Goal: Task Accomplishment & Management: Use online tool/utility

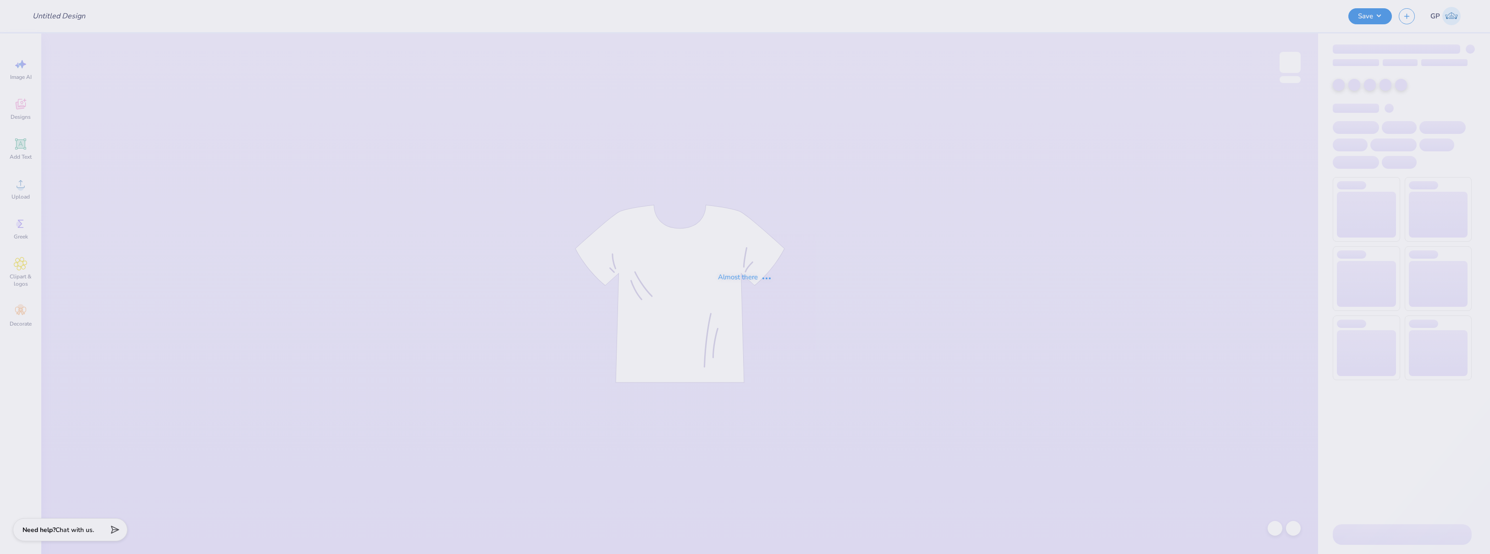
type input "Beach Spring Mock Up"
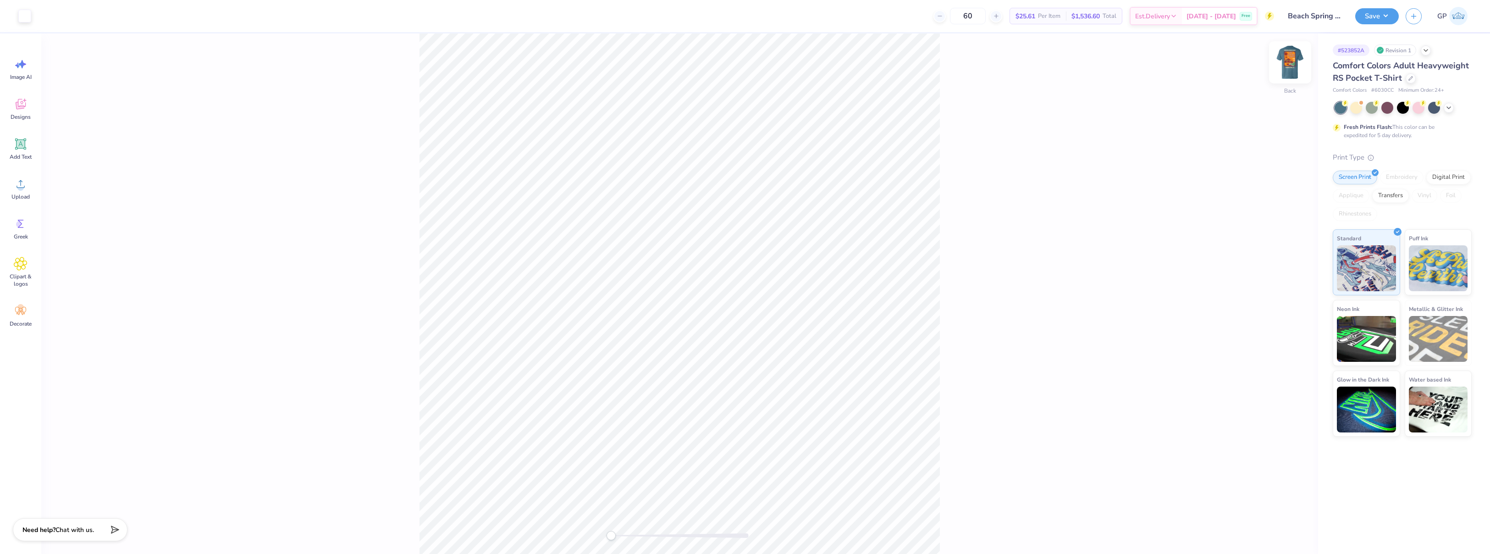
click at [1285, 59] on img at bounding box center [1290, 62] width 37 height 37
click at [752, 329] on li "Download vector" at bounding box center [740, 332] width 72 height 18
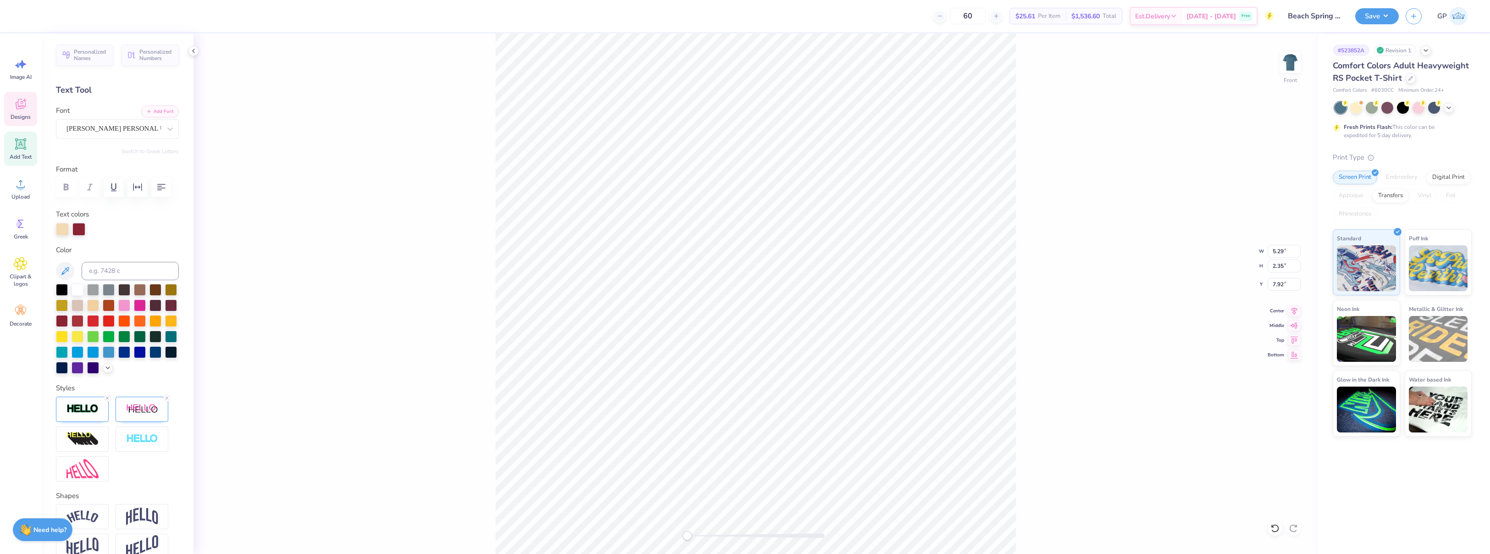
type input "9.09"
type input "2.98"
type input "10.36"
click at [24, 178] on icon at bounding box center [21, 184] width 14 height 14
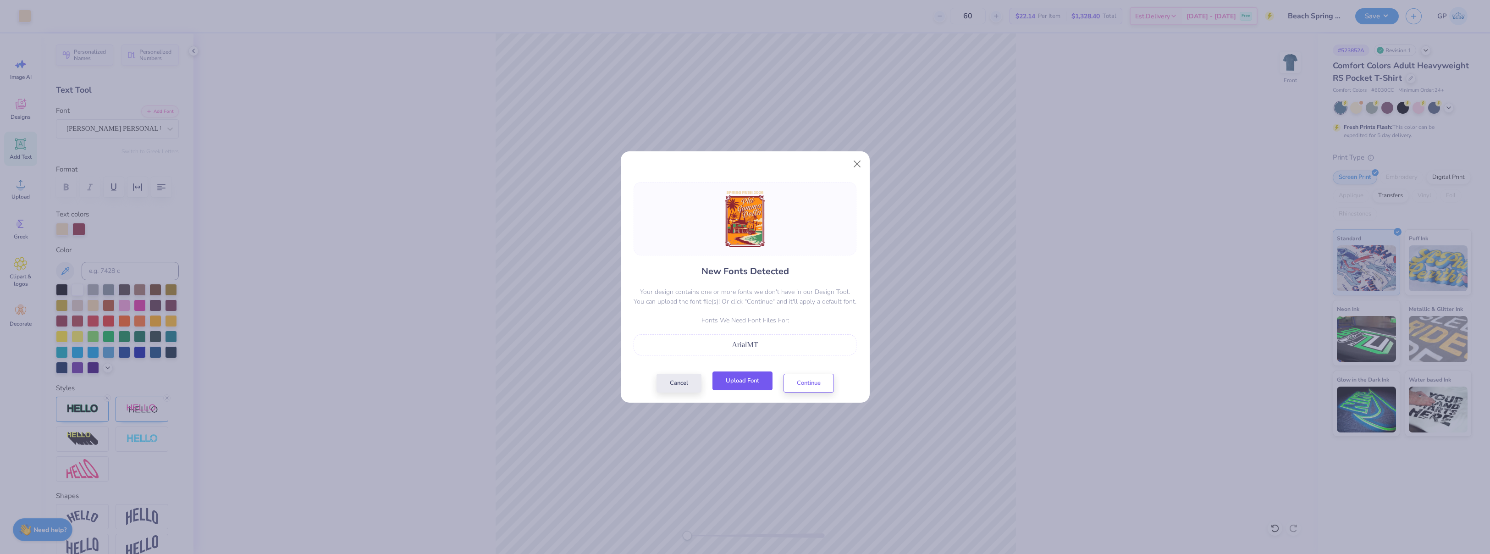
click at [739, 384] on button "Upload Font" at bounding box center [742, 380] width 60 height 19
click at [793, 386] on button "Continue" at bounding box center [808, 380] width 50 height 19
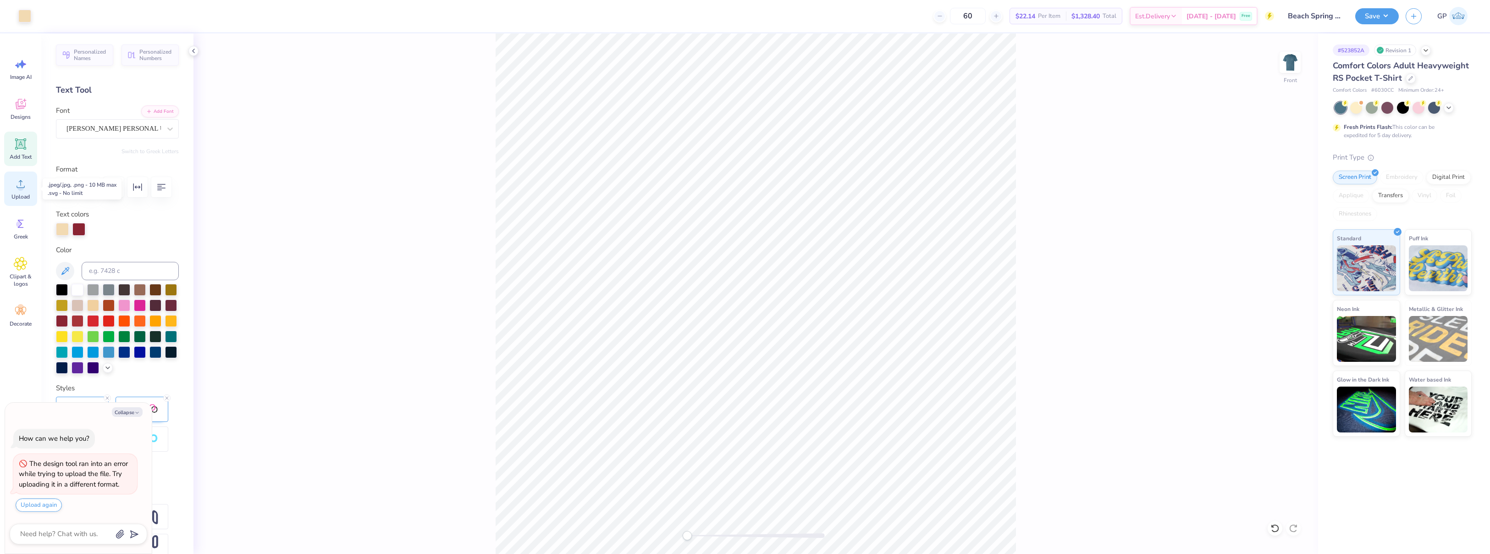
click at [22, 182] on icon at bounding box center [21, 184] width 14 height 14
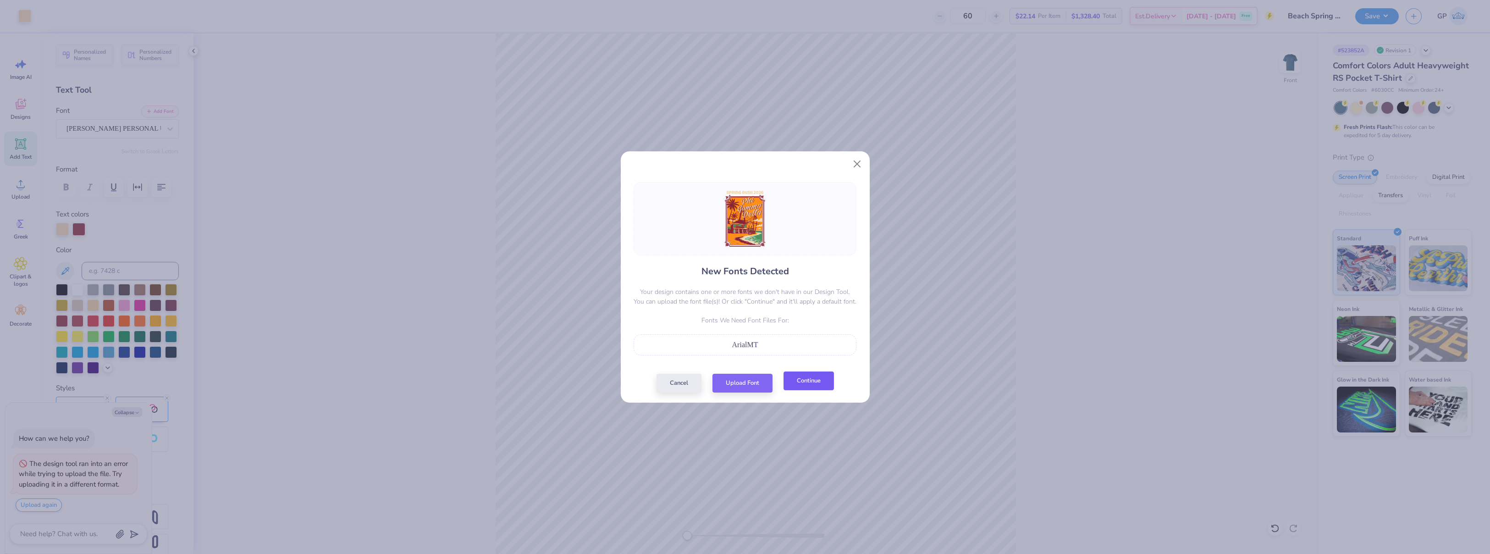
click at [797, 382] on button "Continue" at bounding box center [808, 380] width 50 height 19
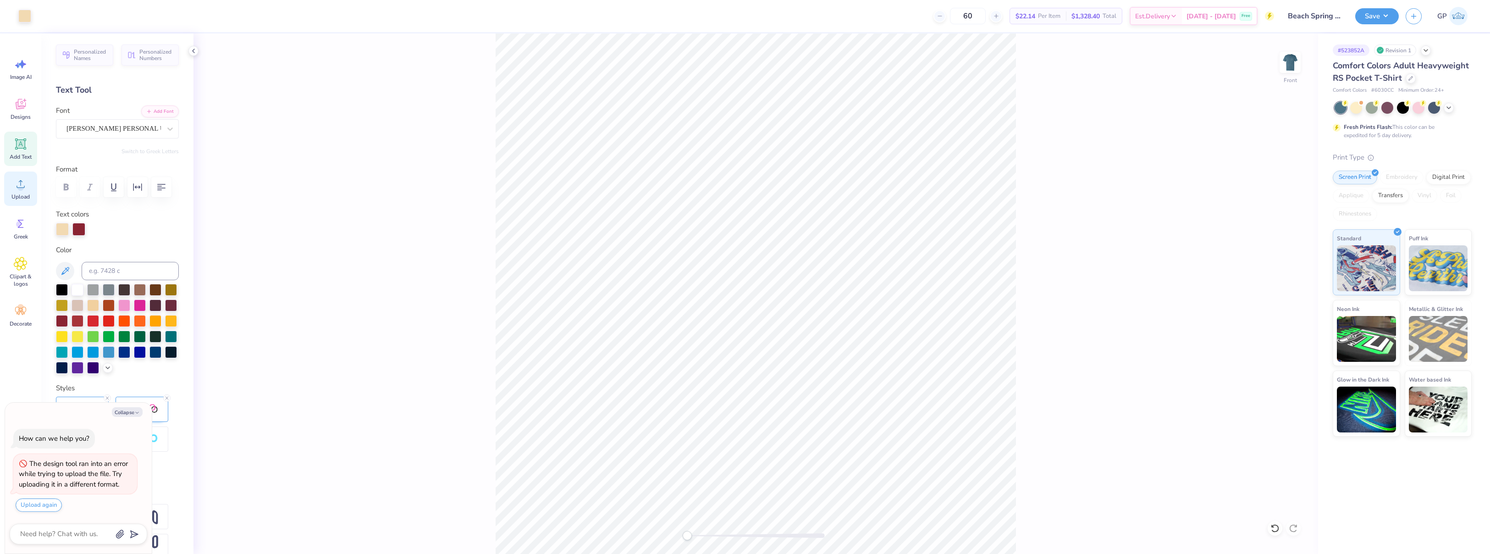
click at [25, 187] on icon at bounding box center [21, 184] width 14 height 14
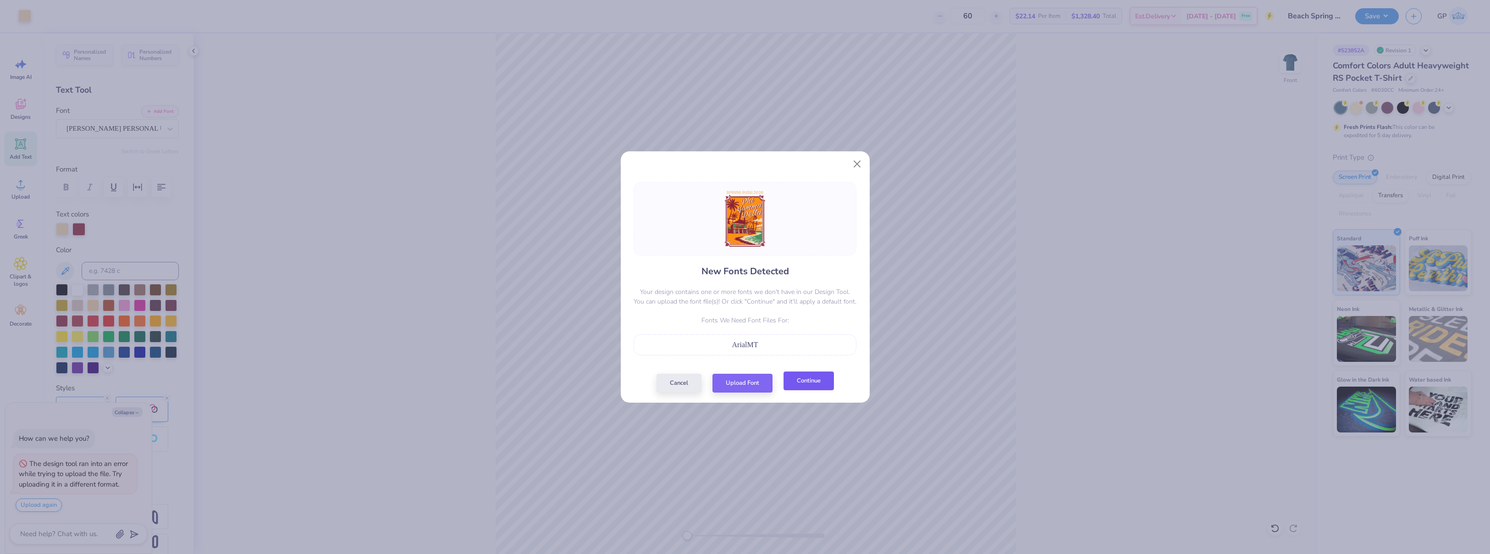
click at [792, 386] on button "Continue" at bounding box center [808, 380] width 50 height 19
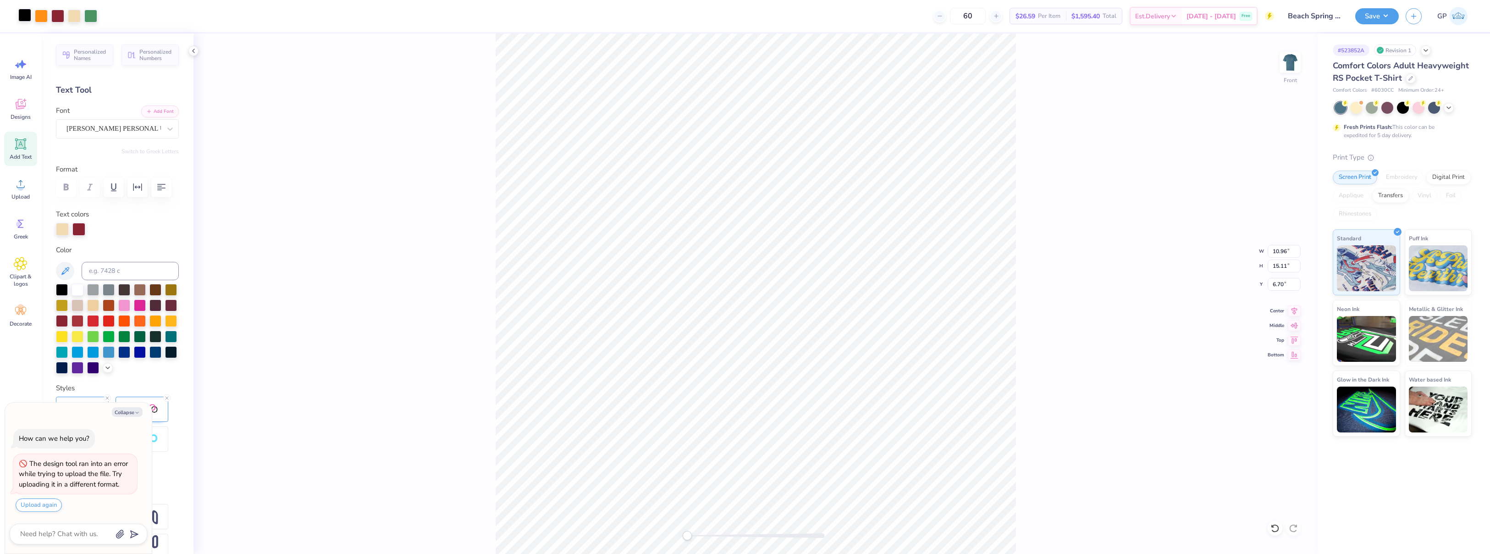
click at [22, 22] on div "Art colors" at bounding box center [48, 16] width 97 height 32
click at [22, 11] on div at bounding box center [24, 15] width 13 height 13
type textarea "x"
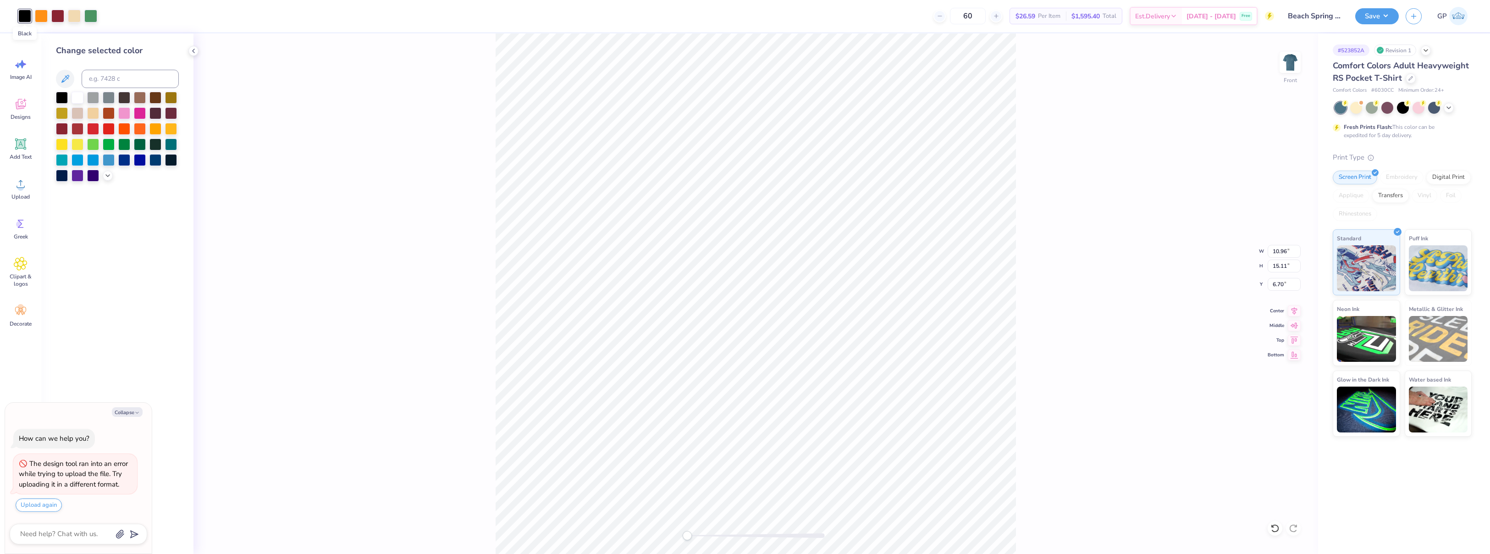
click at [22, 11] on div at bounding box center [24, 16] width 13 height 13
click at [105, 77] on input at bounding box center [130, 79] width 97 height 18
type input "202"
type textarea "x"
type input "3.00"
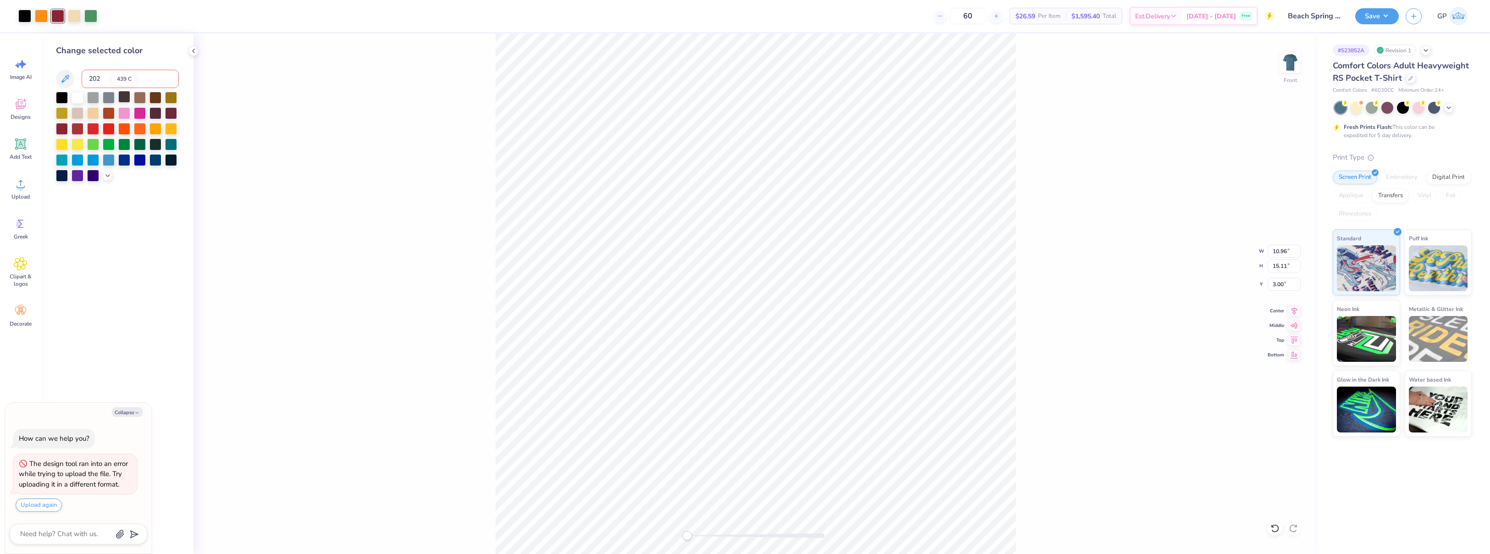
type input "202"
click at [220, 123] on div "Front W 10.96 10.96 " H 15.11 15.11 " Y 3.00 3.00 " Center Middle Top Bottom" at bounding box center [755, 293] width 1124 height 520
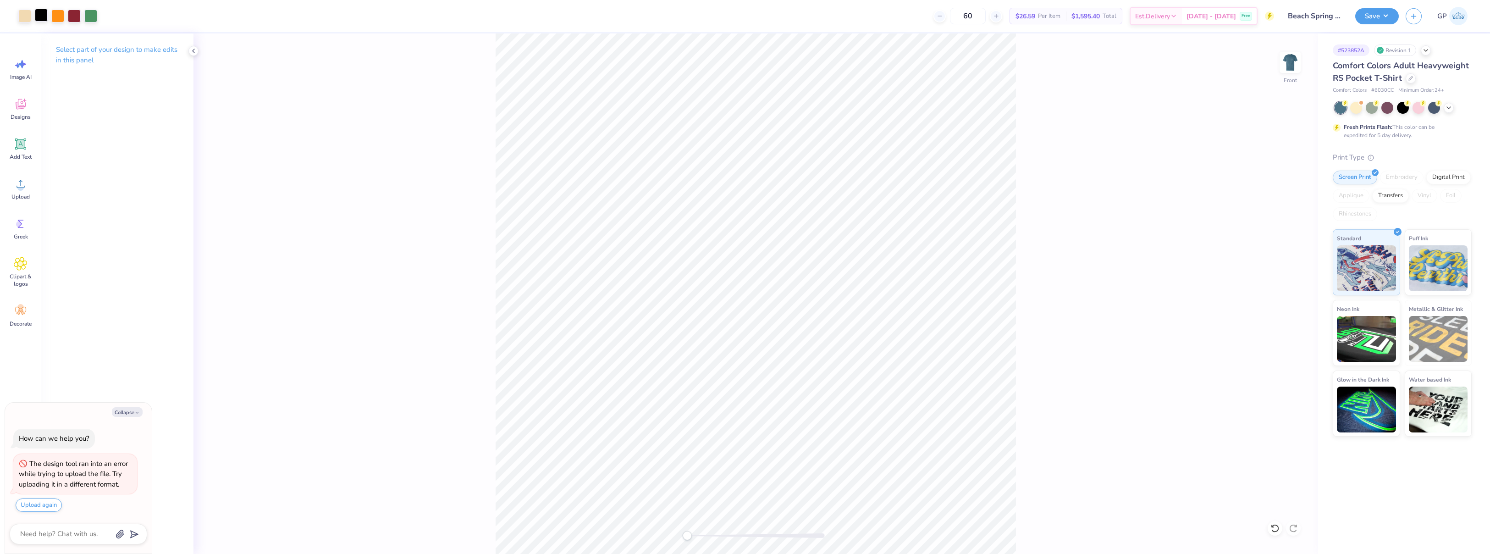
click at [39, 19] on div at bounding box center [41, 15] width 13 height 13
type textarea "x"
click at [39, 19] on div at bounding box center [41, 15] width 13 height 13
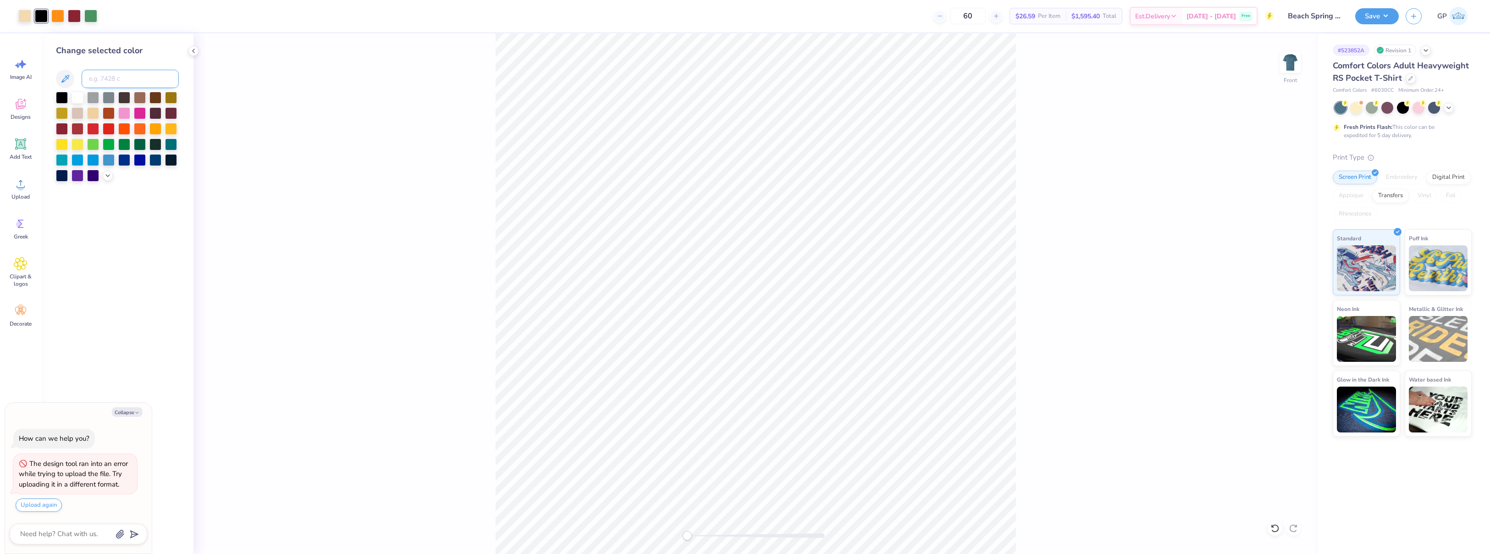
click at [94, 75] on input at bounding box center [130, 79] width 97 height 18
type input "202"
click at [42, 17] on div at bounding box center [41, 15] width 13 height 13
click at [42, 17] on div at bounding box center [41, 16] width 13 height 13
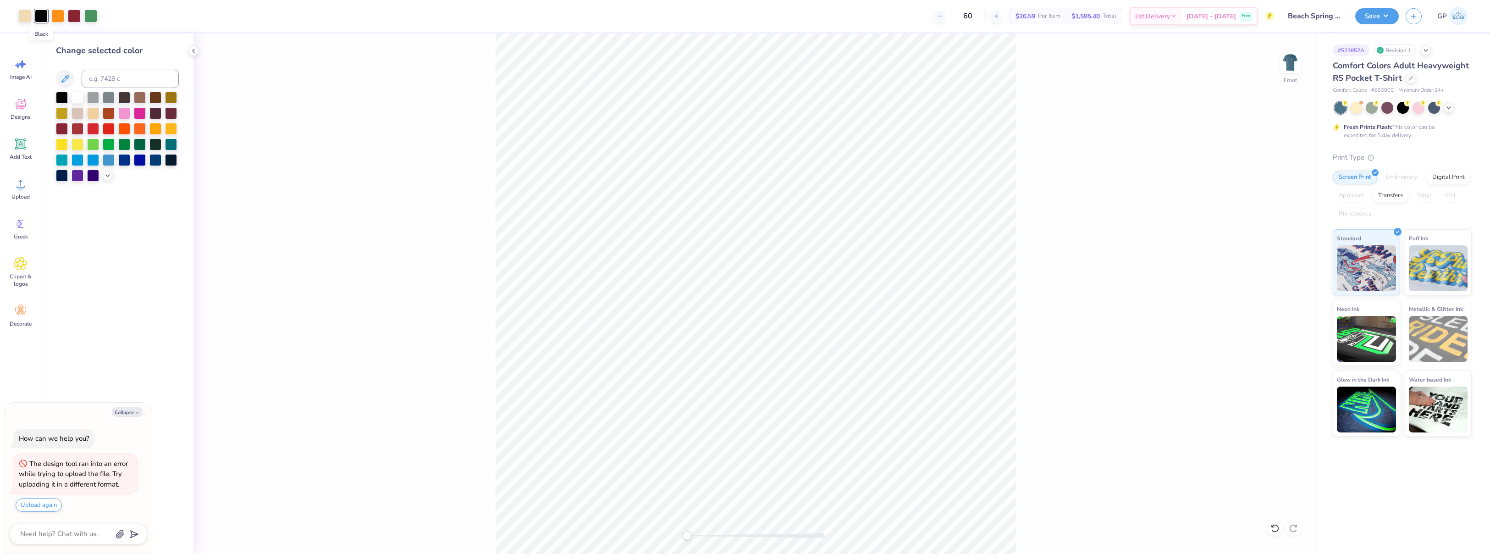
click at [42, 17] on div at bounding box center [41, 16] width 13 height 13
click at [249, 77] on div "Front" at bounding box center [755, 293] width 1124 height 520
click at [43, 17] on div at bounding box center [41, 16] width 13 height 13
drag, startPoint x: 426, startPoint y: 121, endPoint x: 447, endPoint y: 132, distance: 23.8
click at [426, 121] on div "Front" at bounding box center [755, 293] width 1124 height 520
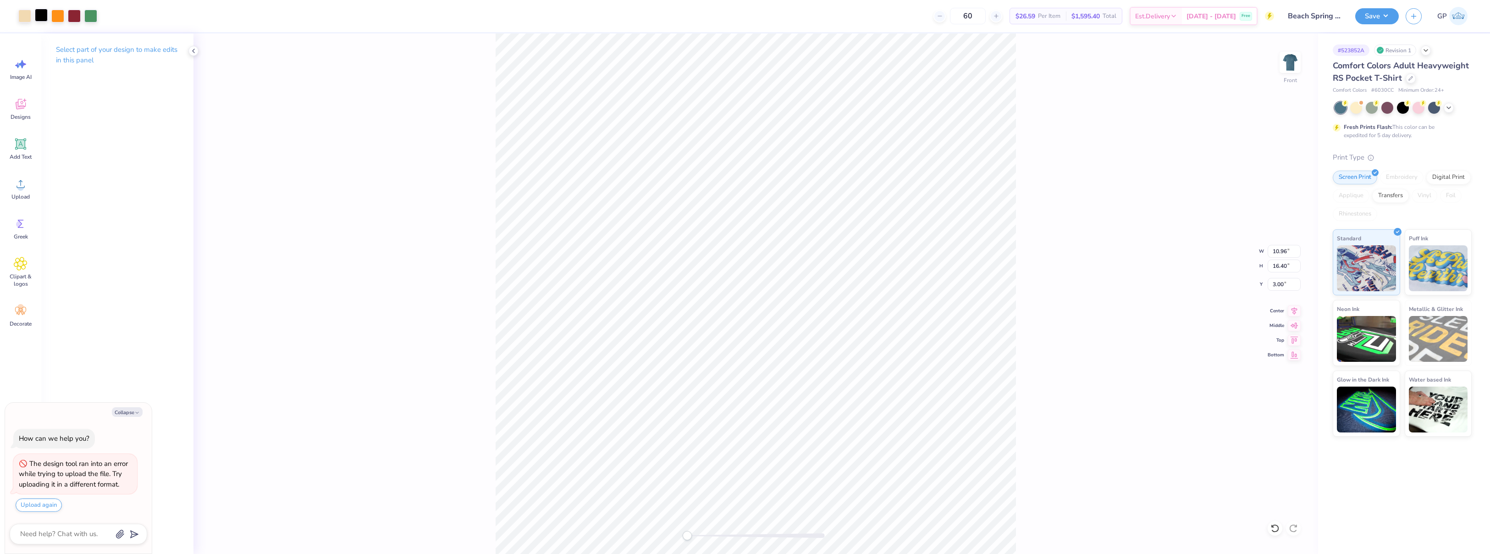
click at [43, 13] on div at bounding box center [41, 15] width 13 height 13
type textarea "x"
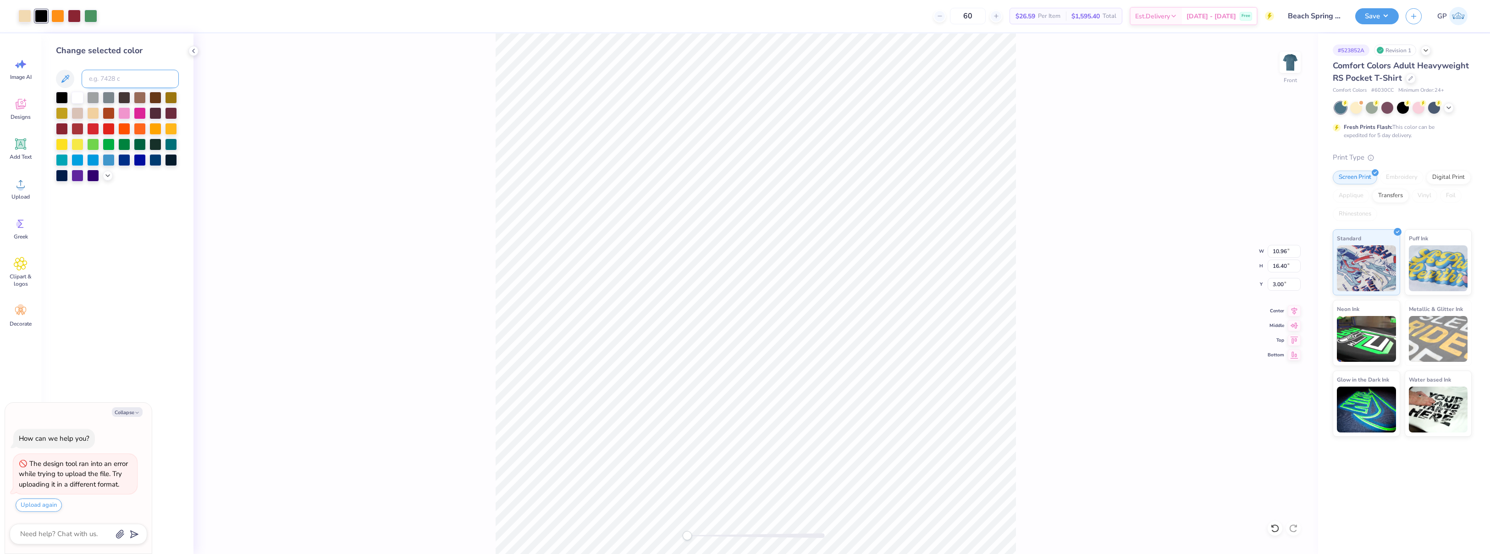
click at [102, 76] on input at bounding box center [130, 79] width 97 height 18
type input "202"
click at [303, 147] on div "Front W 10.96 10.96 " H 16.40 16.40 " Y 3.00 3.00 " Center Middle Top Bottom" at bounding box center [755, 293] width 1124 height 520
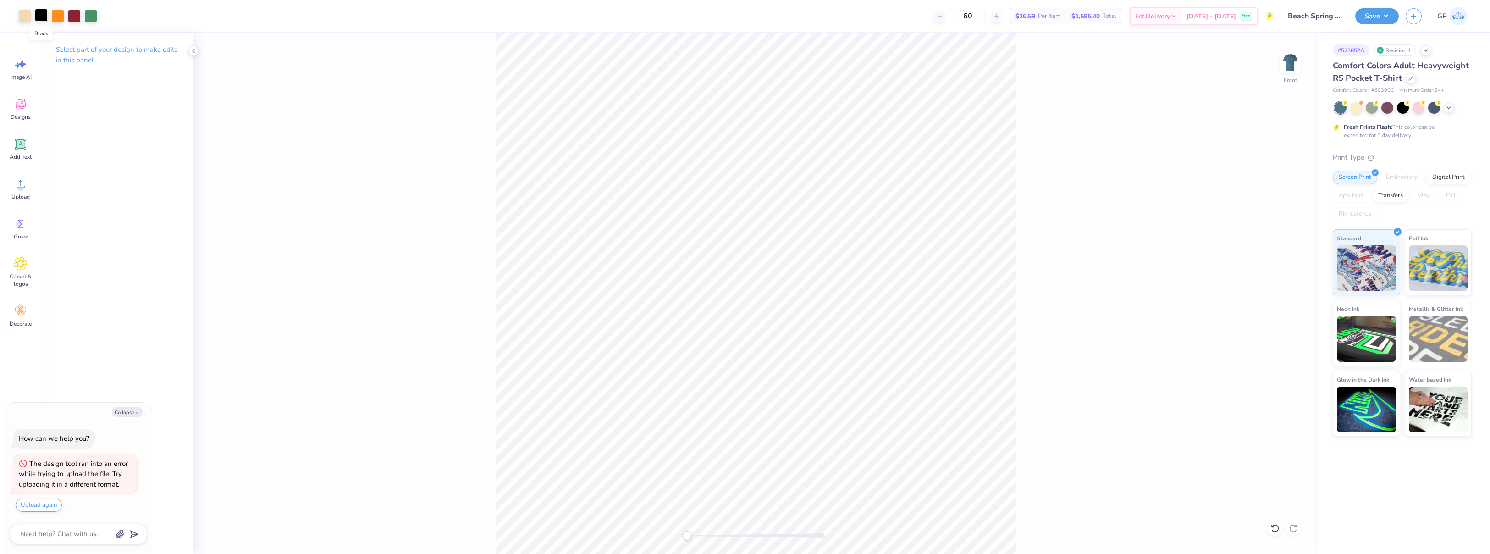
click at [40, 17] on div at bounding box center [41, 15] width 13 height 13
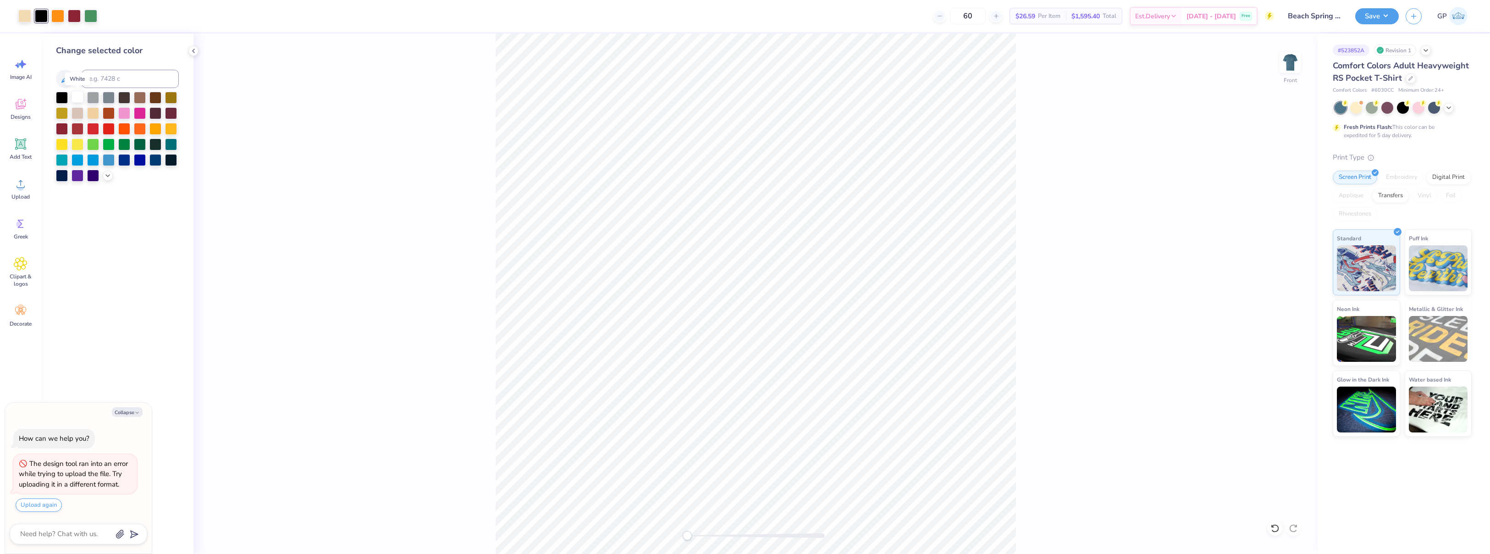
click at [74, 98] on div at bounding box center [78, 97] width 12 height 12
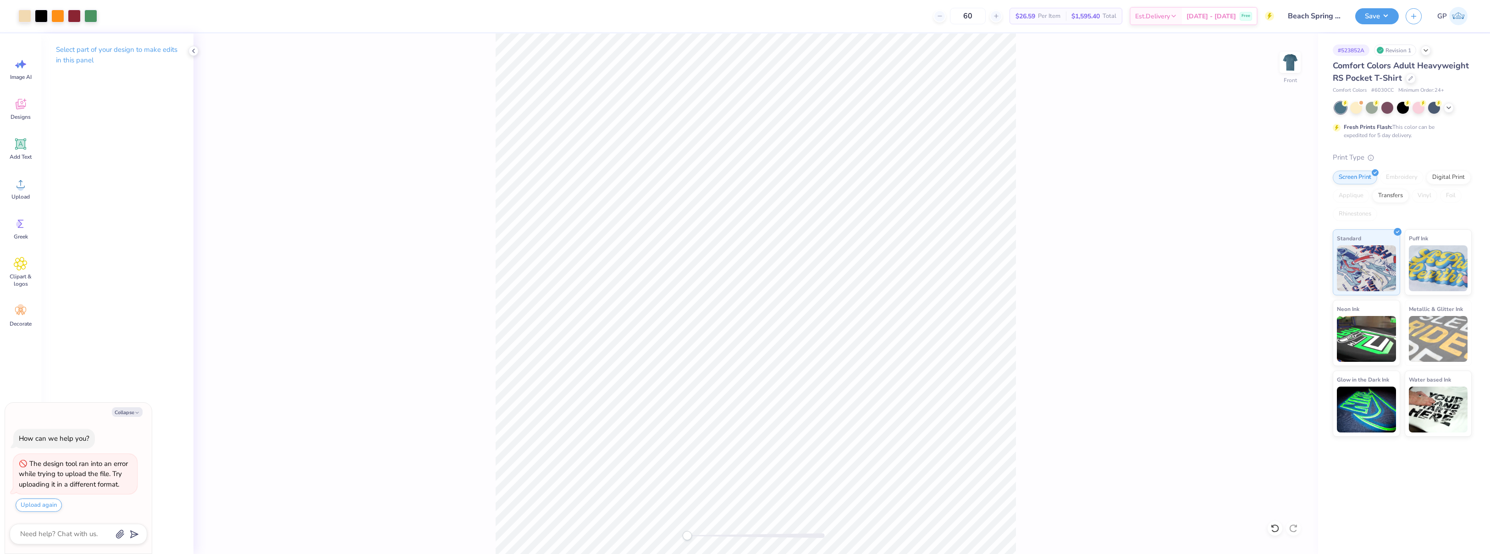
click at [307, 191] on div "Front" at bounding box center [755, 293] width 1124 height 520
click at [22, 183] on icon at bounding box center [21, 184] width 14 height 14
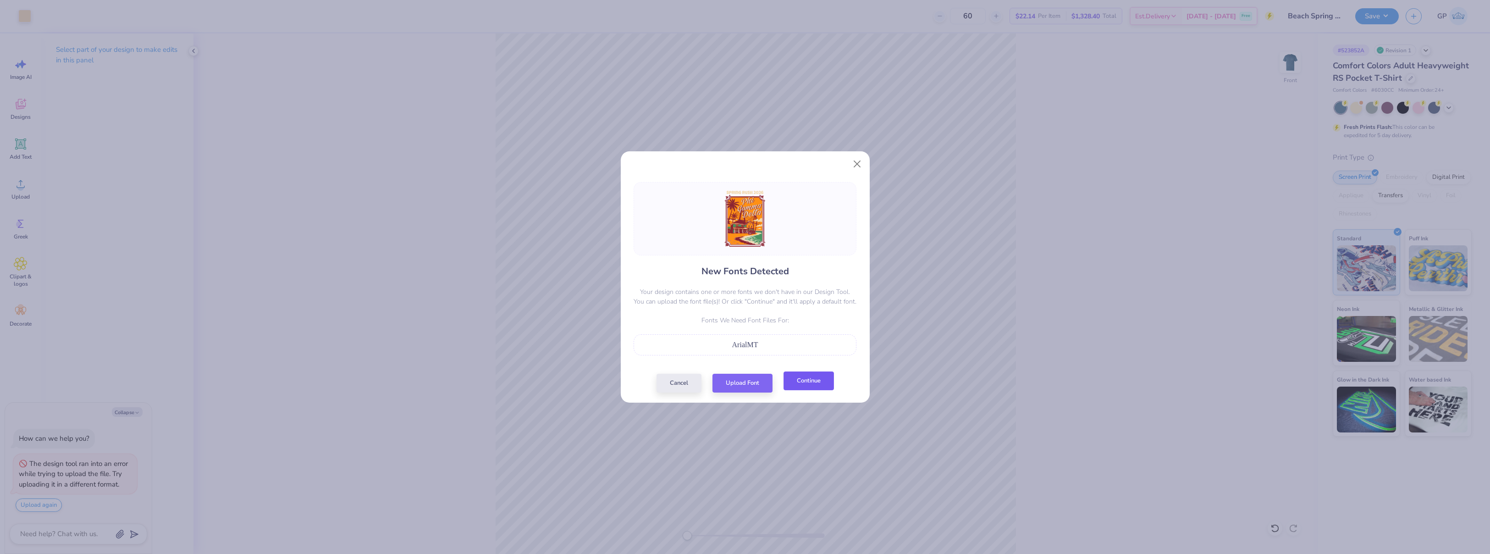
click at [810, 383] on button "Continue" at bounding box center [808, 380] width 50 height 19
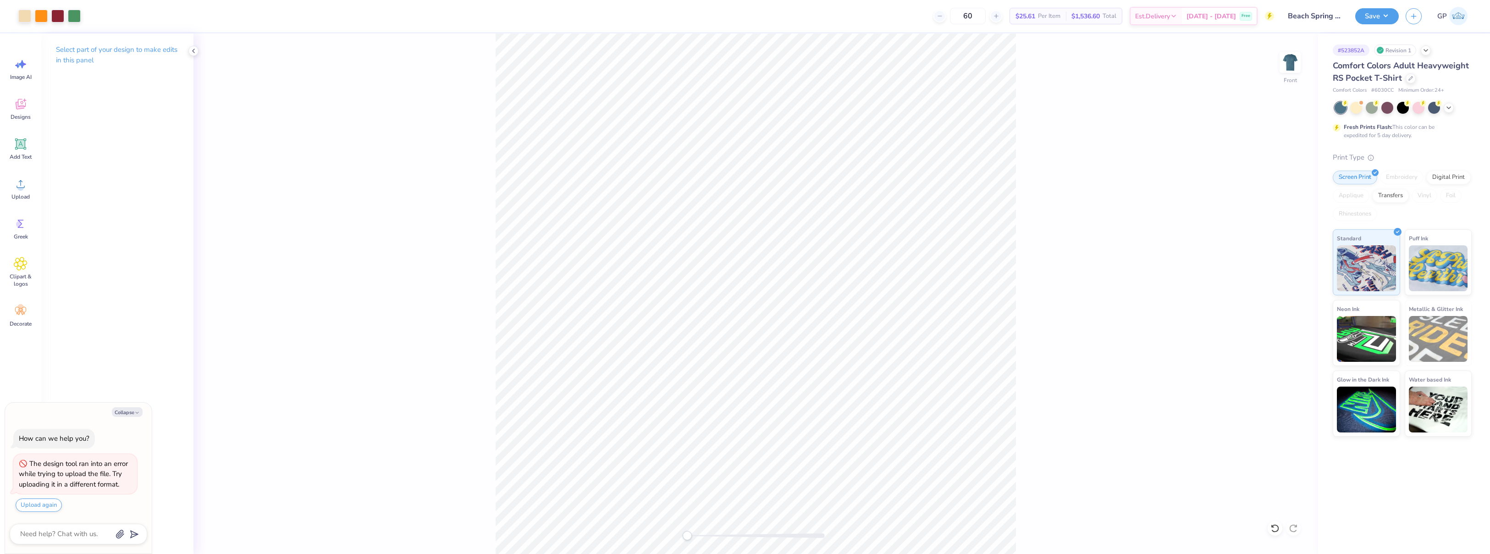
type textarea "x"
click at [1279, 266] on input "16.40" at bounding box center [1283, 265] width 33 height 13
type input "15"
type textarea "x"
type input "10.02"
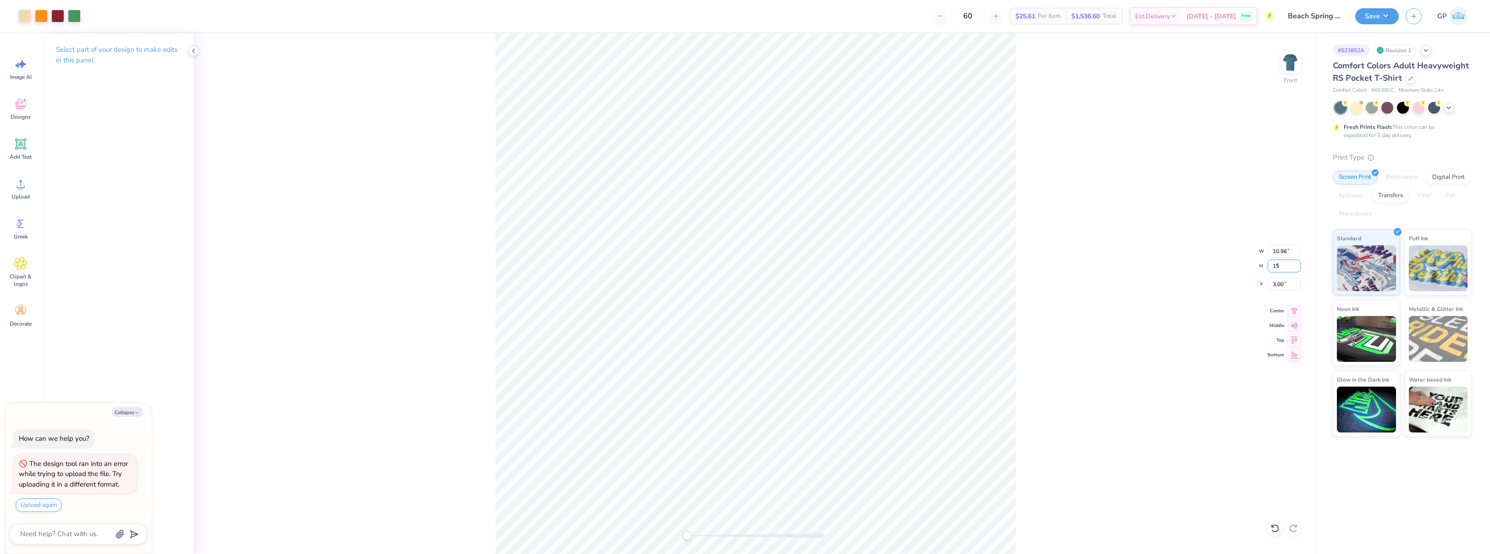
type input "15.00"
click at [1289, 285] on input "3.70" at bounding box center [1283, 284] width 33 height 13
type input "3"
type textarea "x"
type input "3.00"
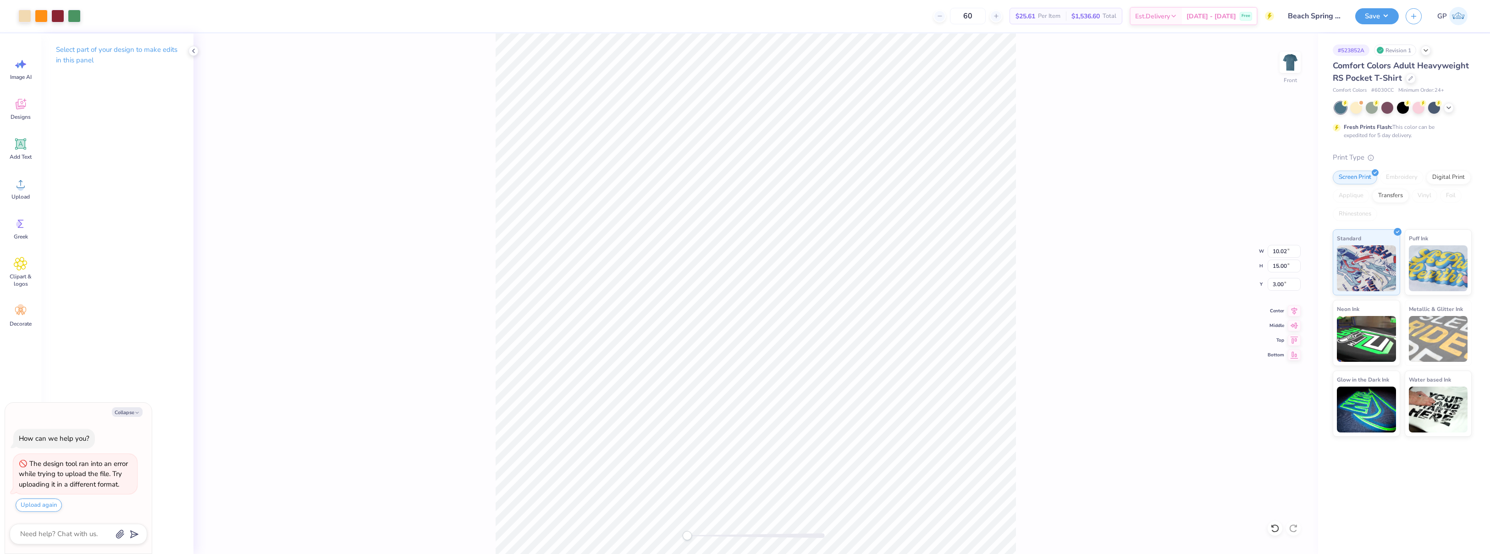
click at [1095, 250] on div "Front W 10.02 10.02 " H 15.00 15.00 " Y 3.00 3.00 " Center Middle Top Bottom" at bounding box center [755, 293] width 1124 height 520
click at [1368, 16] on button "Save" at bounding box center [1377, 15] width 44 height 16
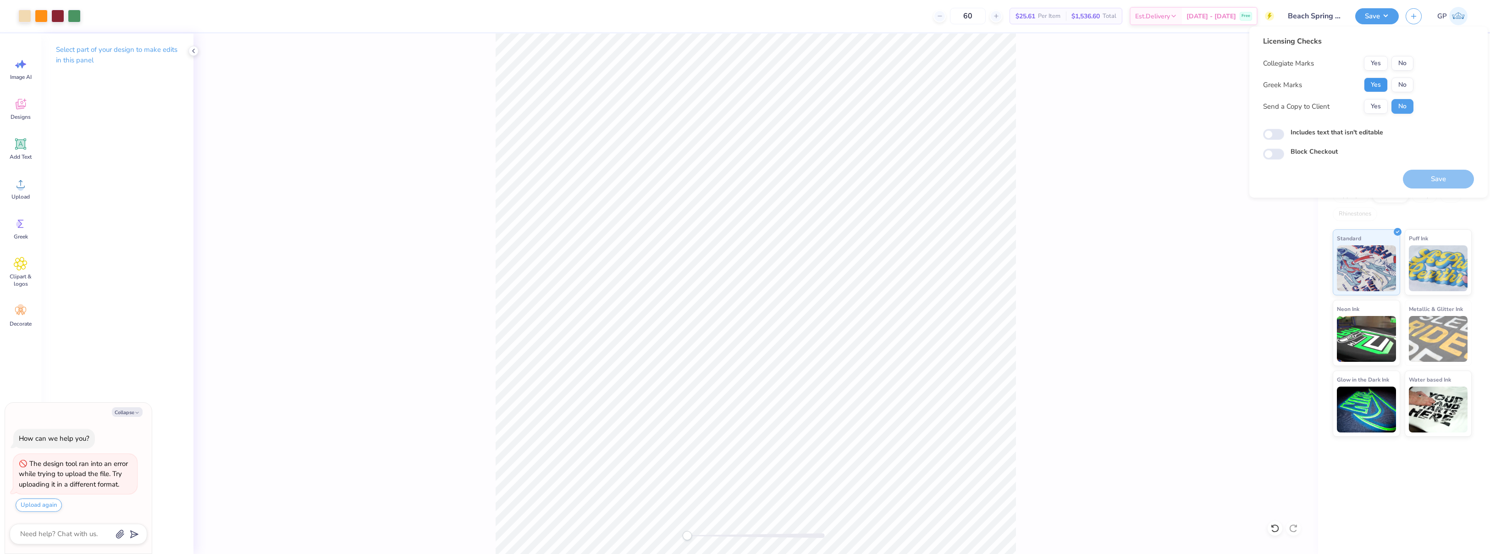
click at [1372, 88] on button "Yes" at bounding box center [1376, 84] width 24 height 15
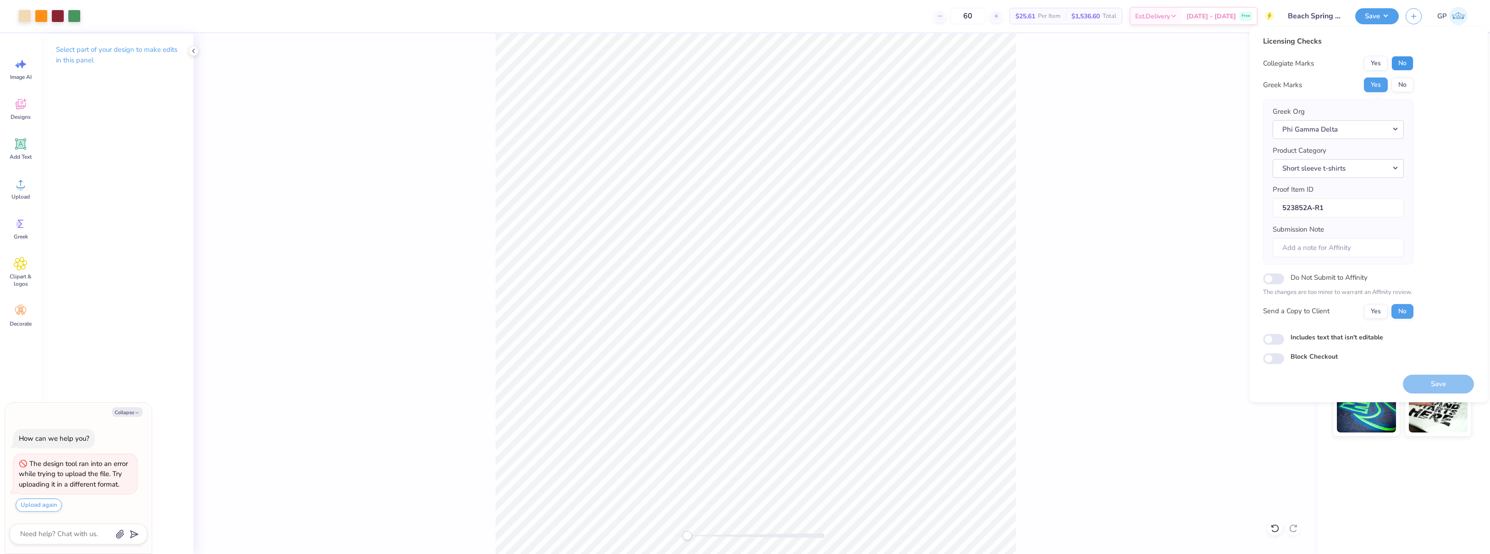
click at [1403, 70] on button "No" at bounding box center [1402, 63] width 22 height 15
click at [1429, 379] on button "Save" at bounding box center [1438, 384] width 71 height 19
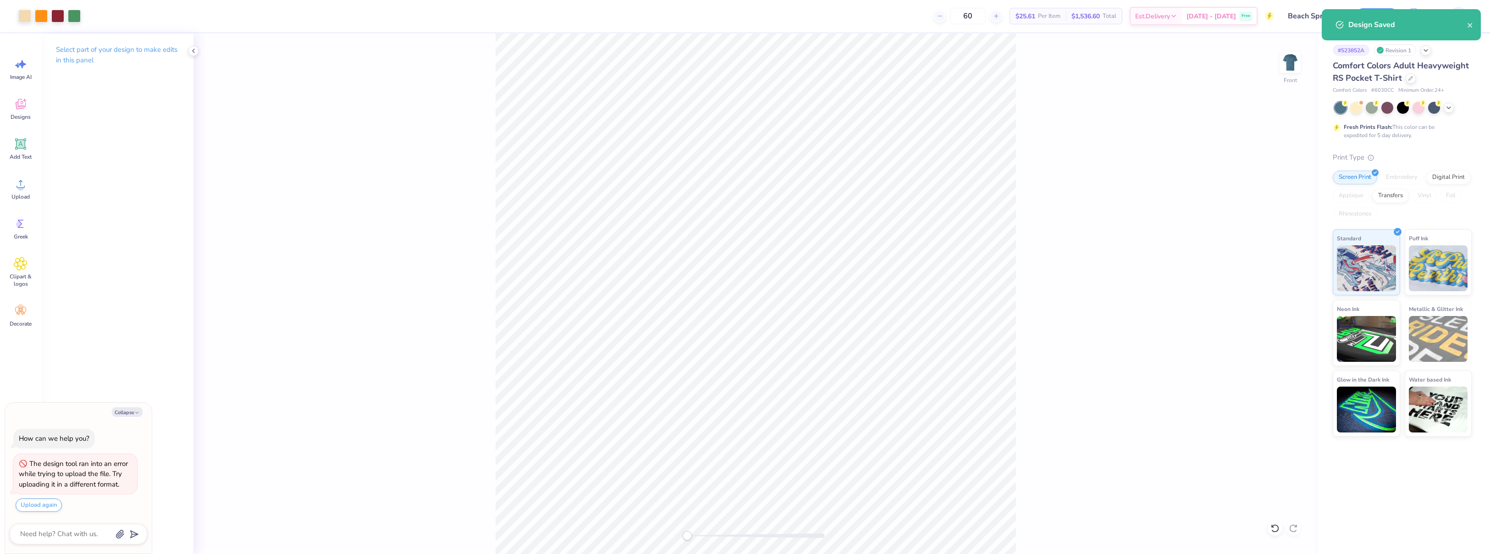
type textarea "x"
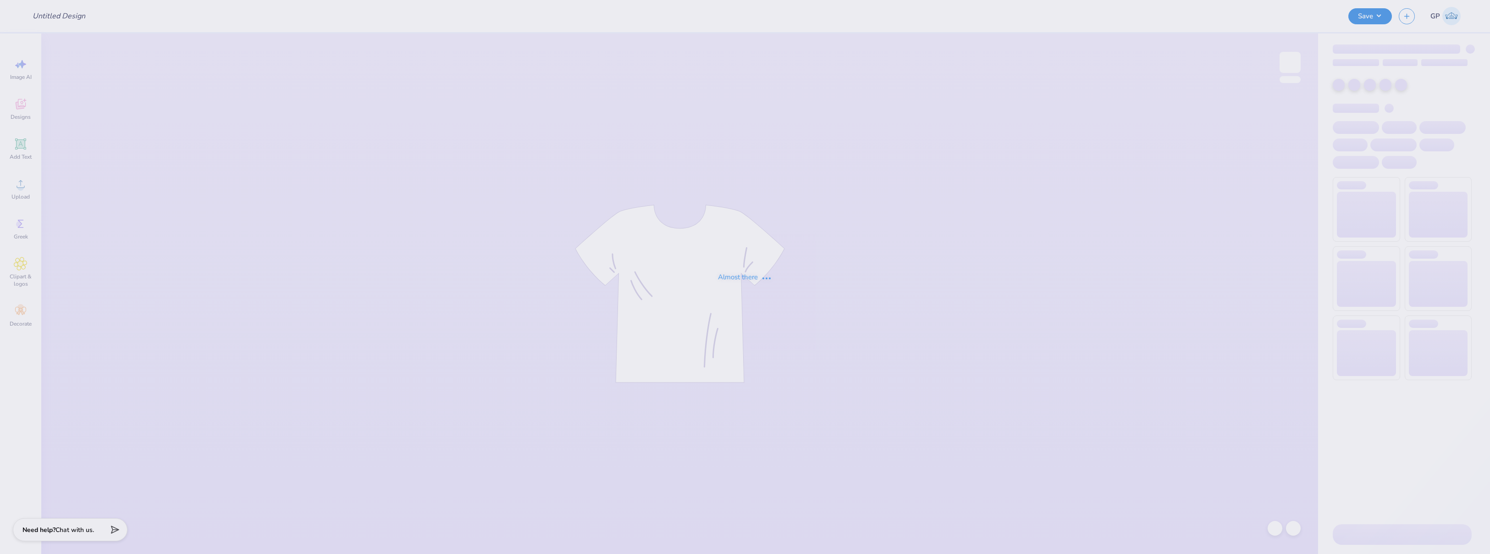
type input "Beach Spring Mock Up"
type input "Parent's weekend"
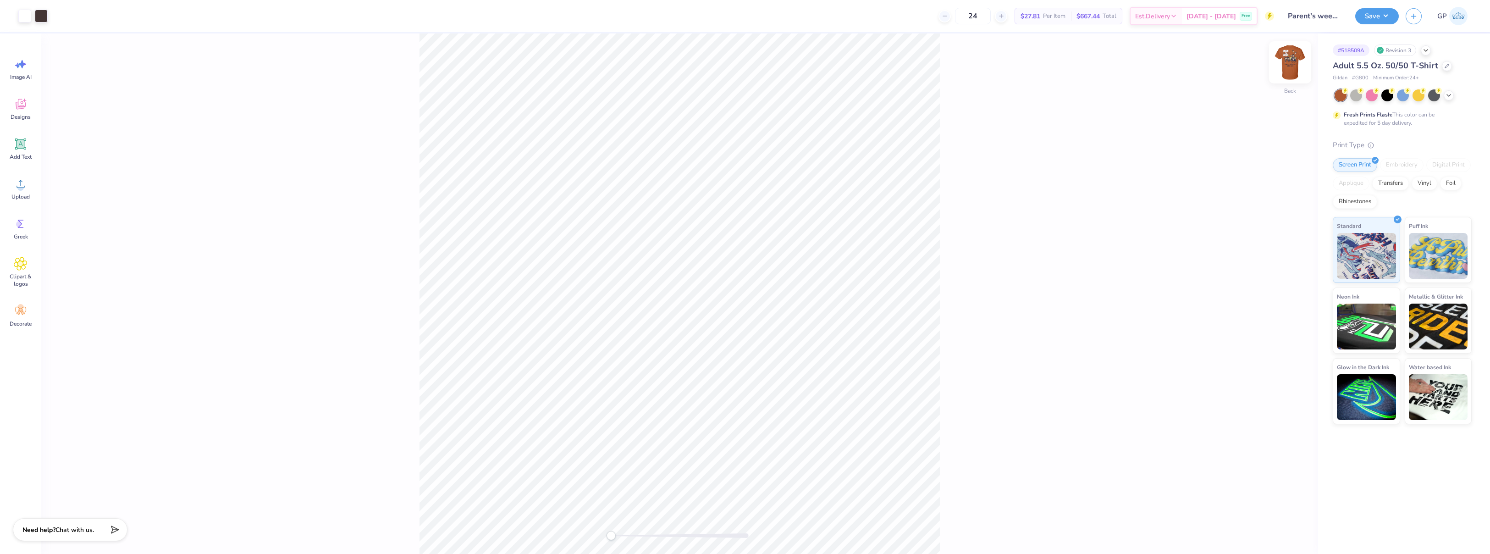
click at [1294, 63] on img at bounding box center [1290, 62] width 37 height 37
click at [26, 187] on icon at bounding box center [21, 184] width 14 height 14
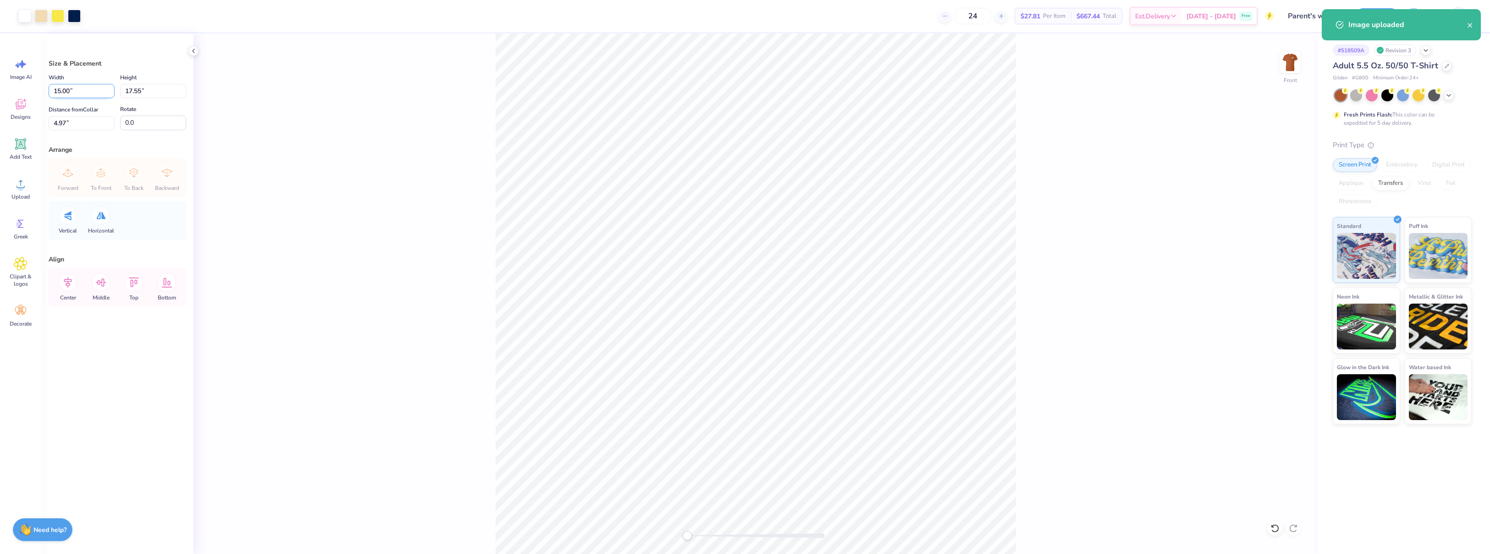
click at [83, 93] on input "15.00" at bounding box center [82, 91] width 66 height 14
type input "12.00"
type input "14.04"
type input "6.73"
click at [149, 124] on input "0.0" at bounding box center [153, 123] width 66 height 15
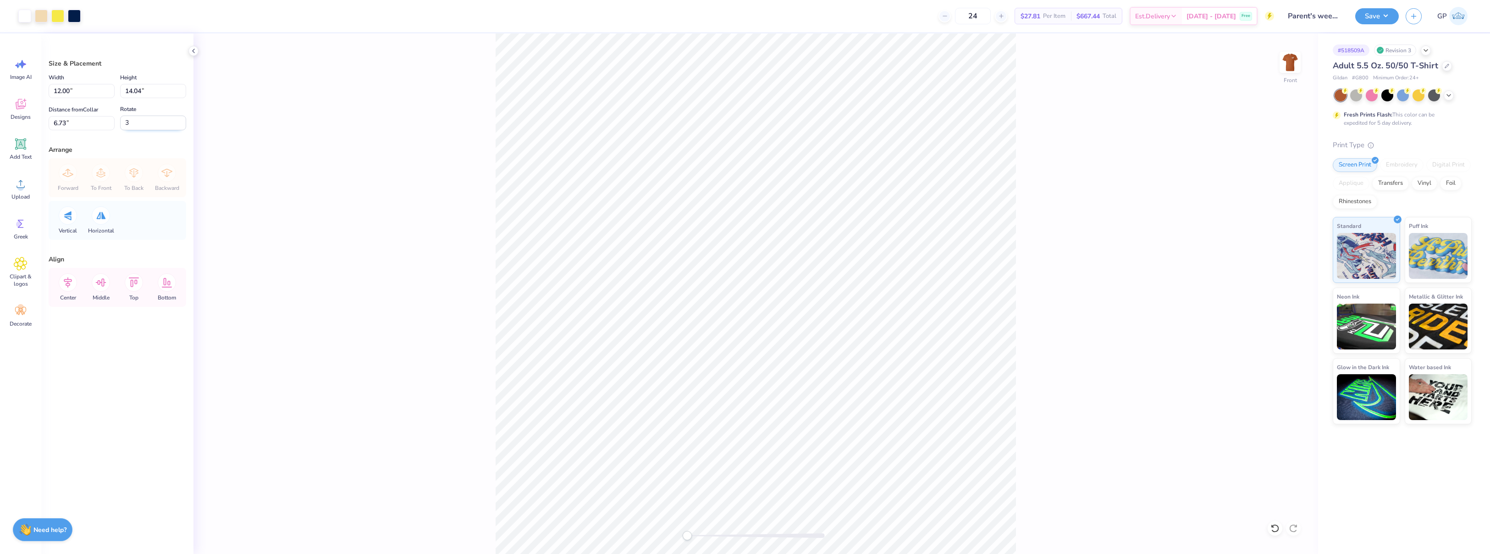
type input "3.0"
click at [375, 188] on div "Front" at bounding box center [755, 293] width 1124 height 520
click at [862, 491] on div "Front" at bounding box center [755, 293] width 1124 height 520
click at [92, 120] on input "6.73" at bounding box center [82, 123] width 66 height 14
click at [70, 219] on icon at bounding box center [67, 215] width 7 height 9
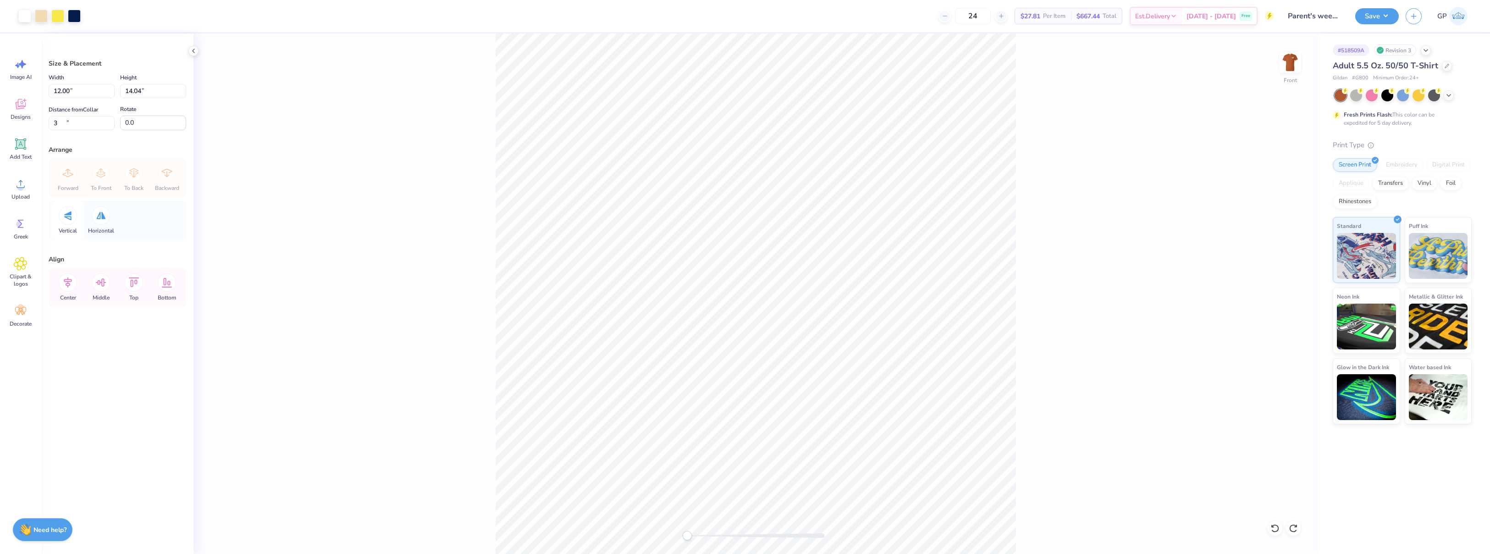
type input "3.00"
click at [299, 290] on div "Front" at bounding box center [755, 293] width 1124 height 520
click at [1368, 18] on button "Save" at bounding box center [1377, 15] width 44 height 16
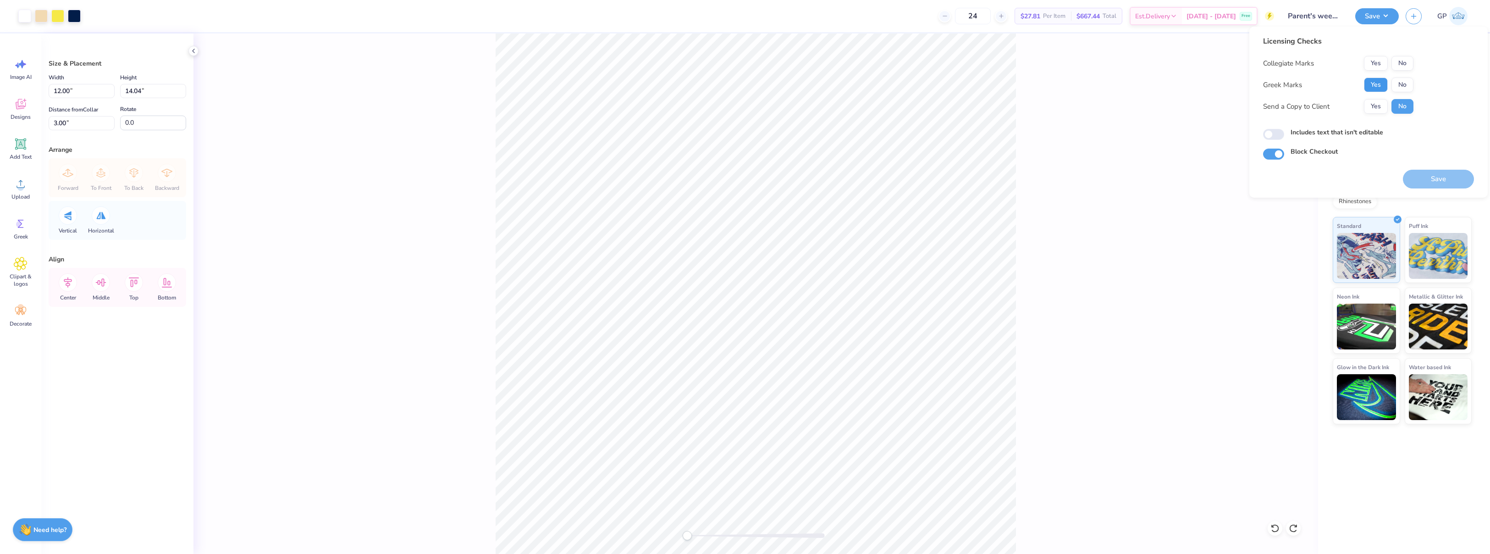
click at [1374, 84] on button "Yes" at bounding box center [1376, 84] width 24 height 15
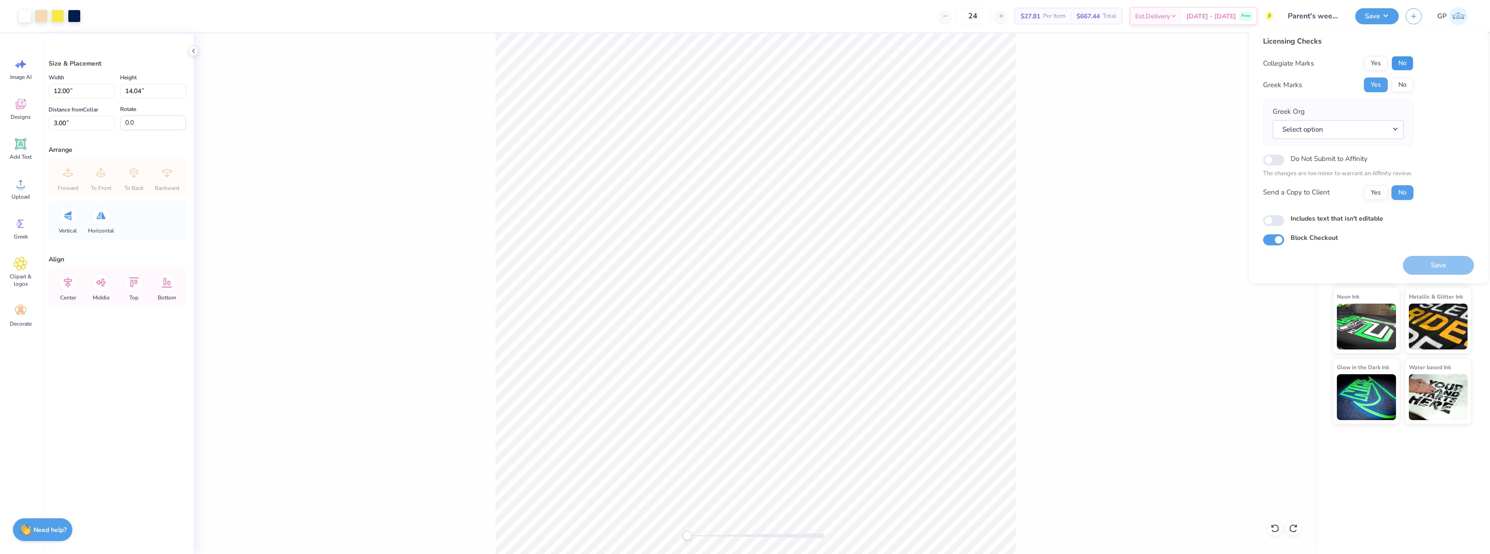
click at [1400, 59] on button "No" at bounding box center [1402, 63] width 22 height 15
click at [1417, 258] on button "Save" at bounding box center [1438, 265] width 71 height 19
click at [1272, 217] on input "Includes text that isn't editable" at bounding box center [1273, 220] width 21 height 11
checkbox input "true"
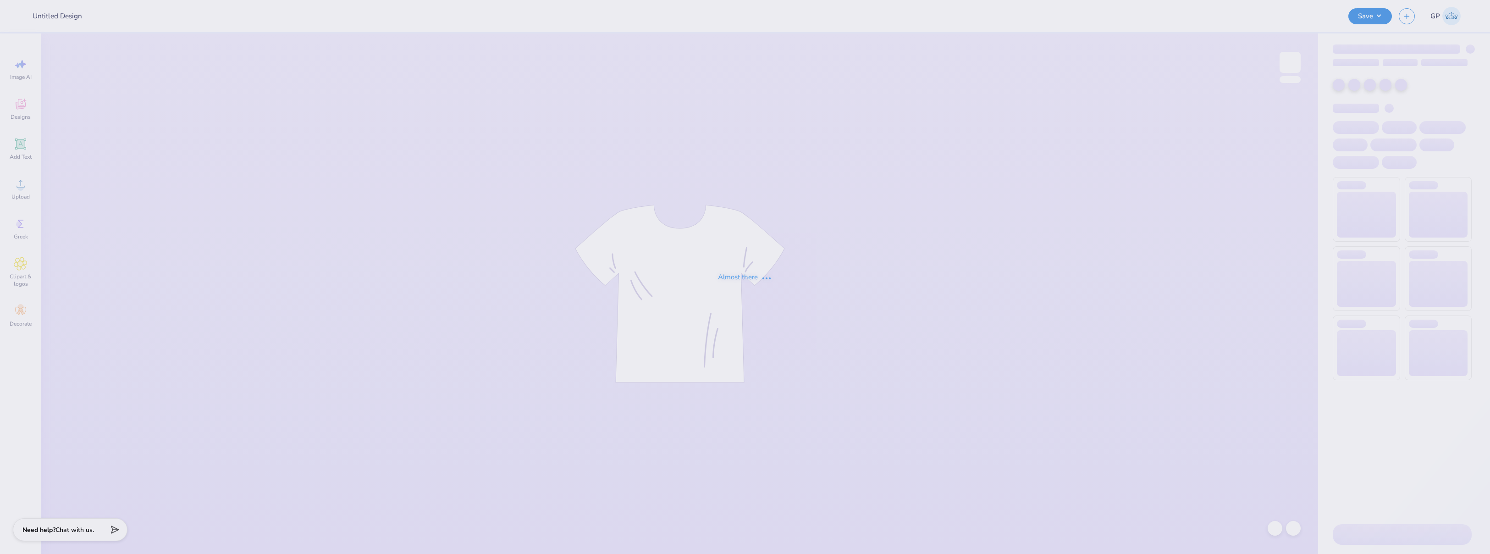
type input "gphi bama game"
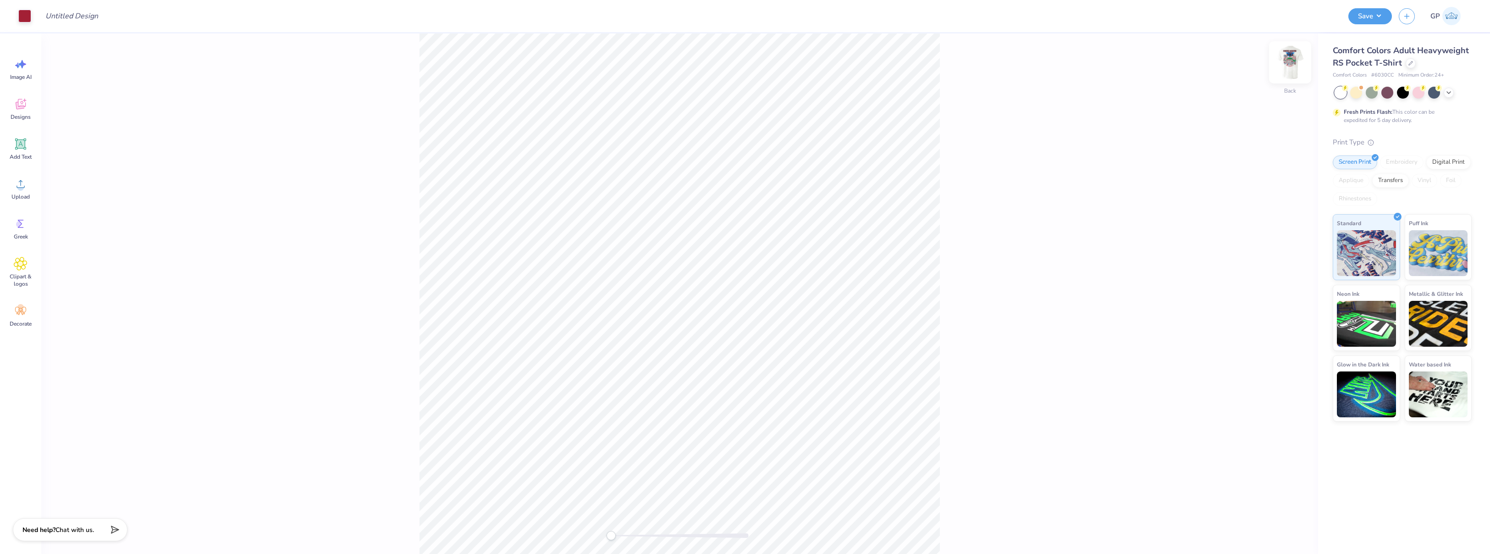
click at [1291, 63] on img at bounding box center [1290, 62] width 37 height 37
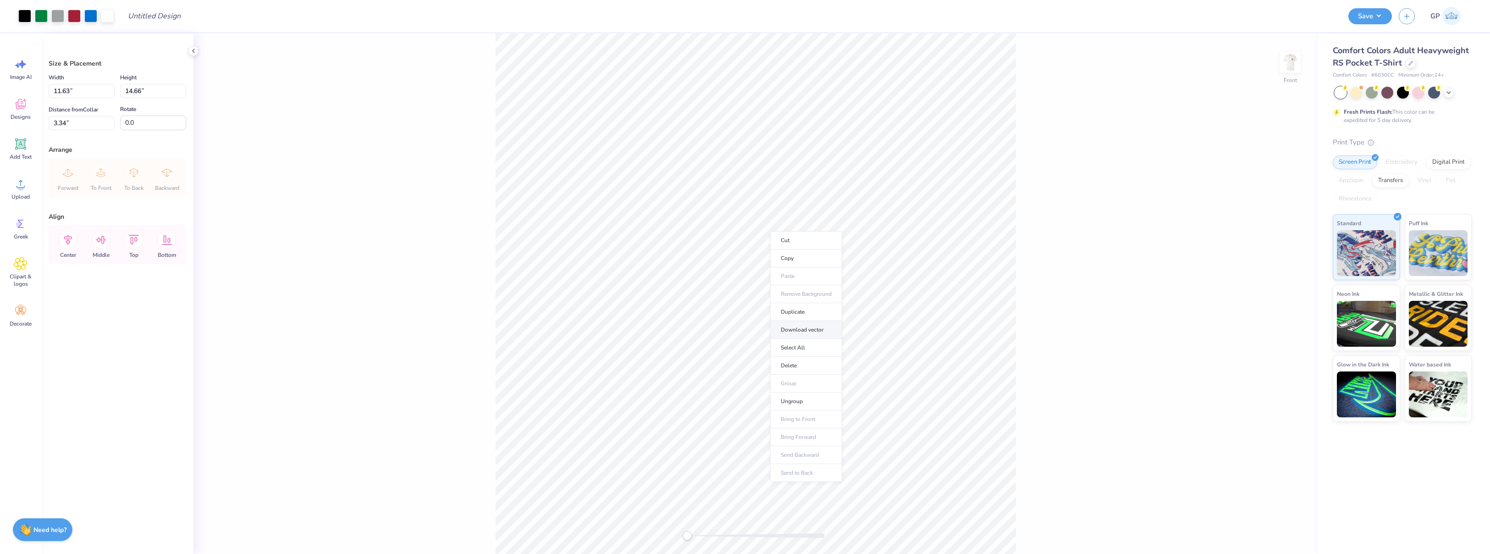
click at [799, 328] on li "Download vector" at bounding box center [806, 330] width 72 height 18
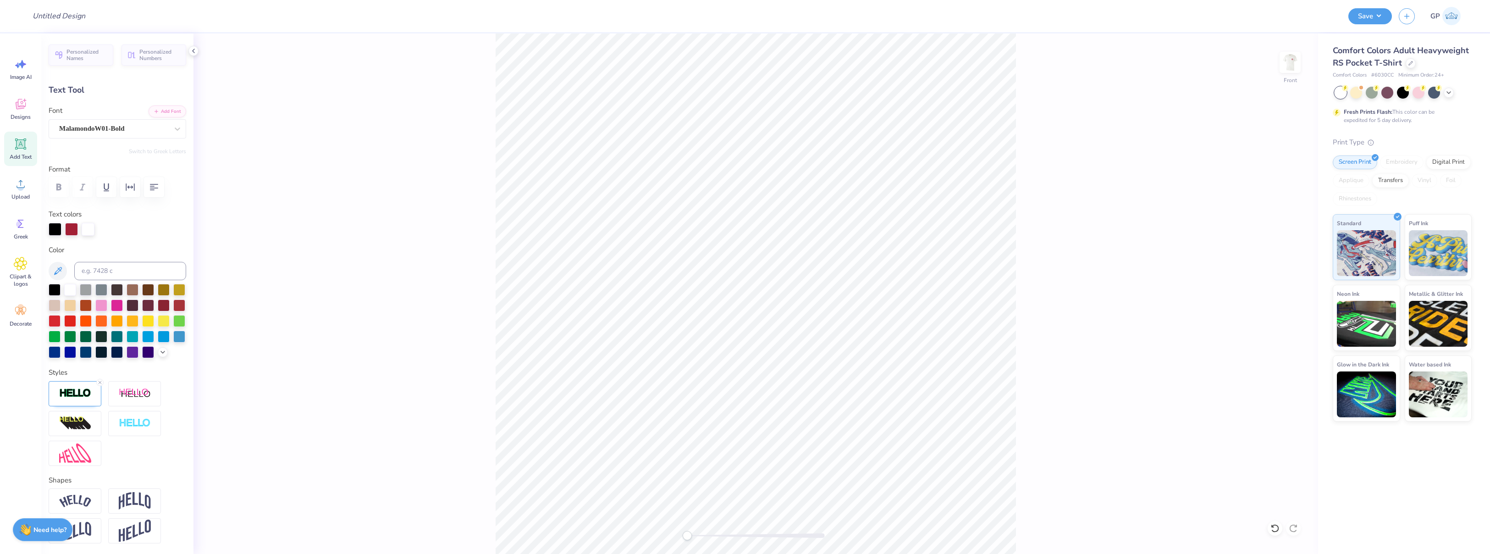
scroll to position [8, 3]
type textarea "HOMECOMING"
type input "11.04"
type input "2.03"
type input "3.00"
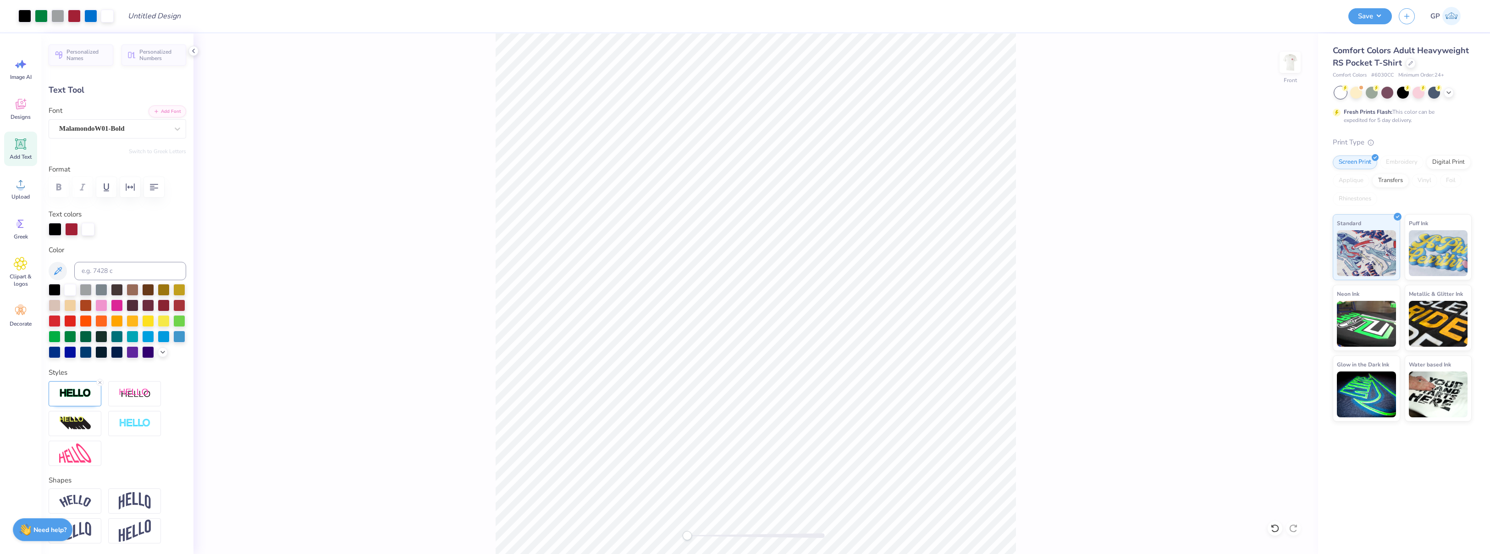
type input "4.26"
type input "0.91"
type input "4.95"
type input "11.04"
type input "2.03"
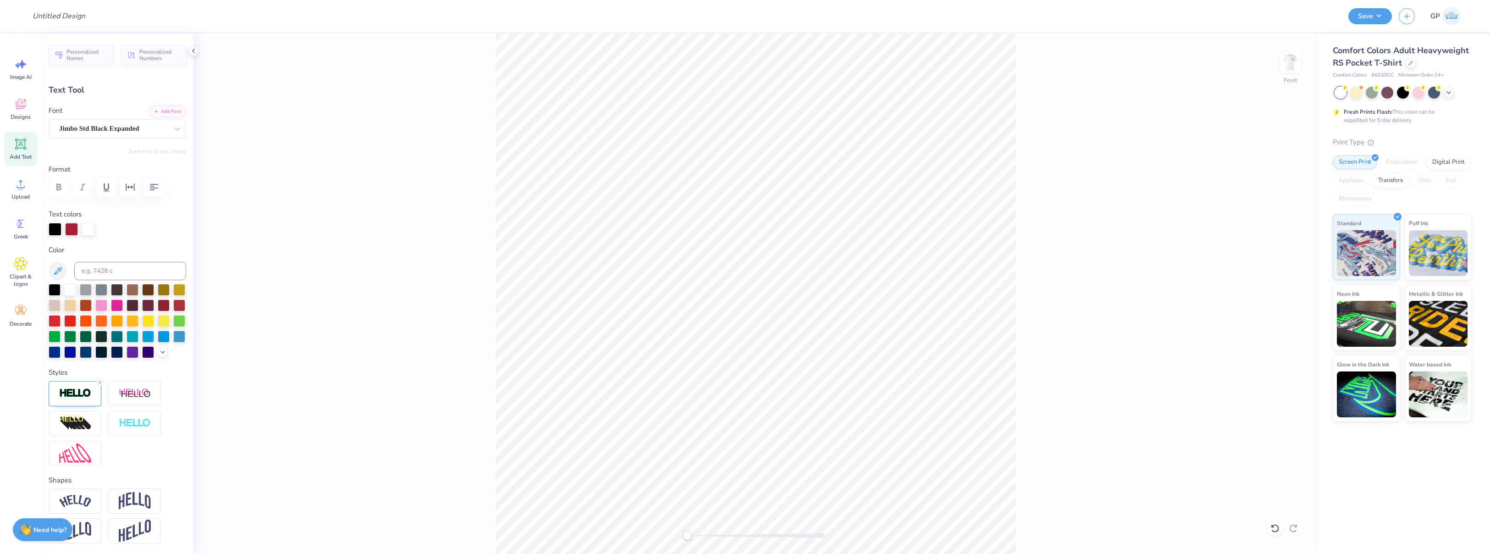
type input "3.00"
type input "4.26"
type input "0.91"
type input "5.28"
type input "1.74"
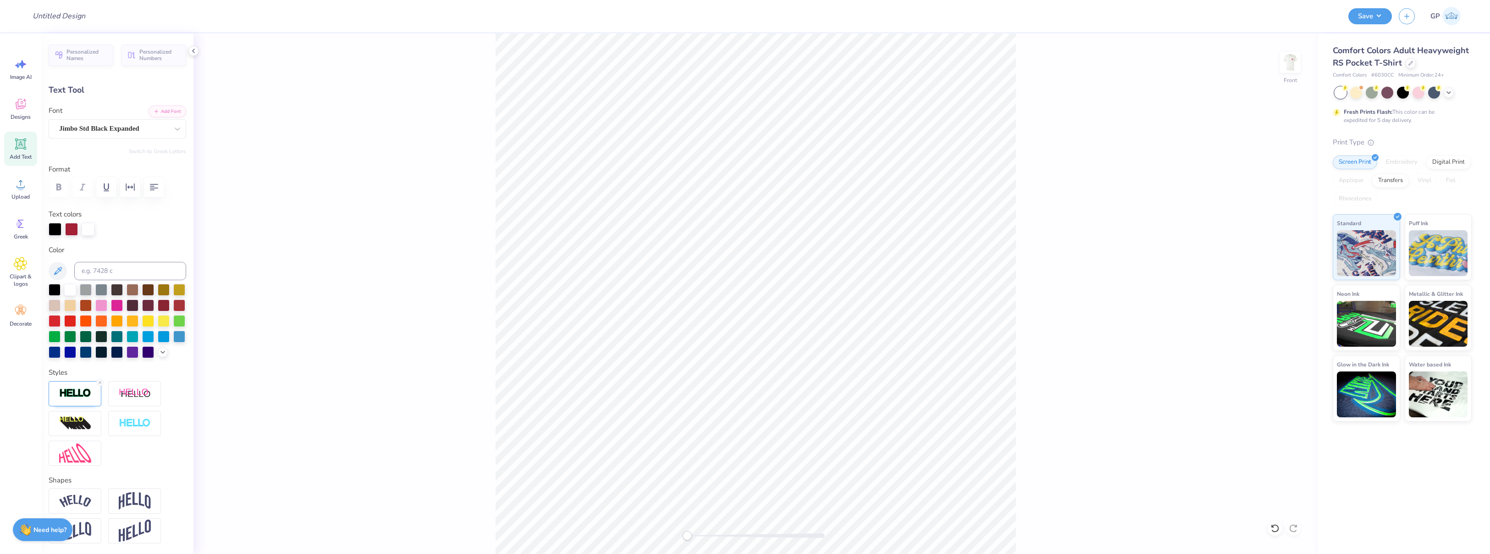
type input "2.60"
type input "6.23"
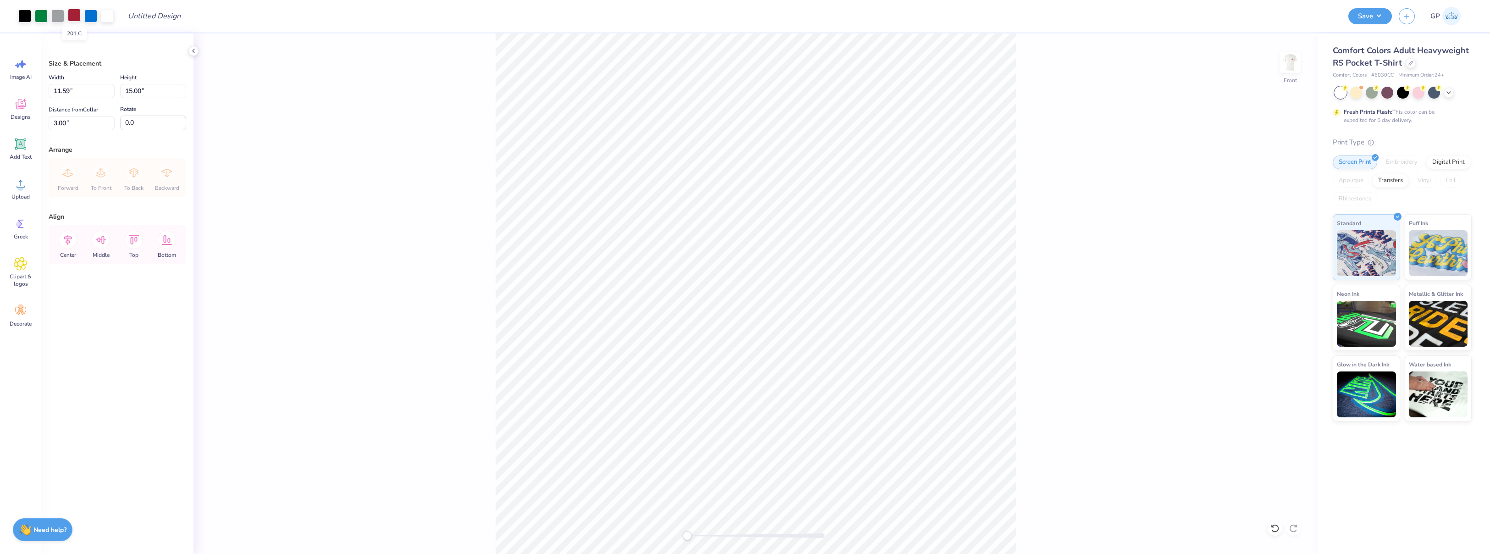
click at [76, 17] on div at bounding box center [74, 15] width 13 height 13
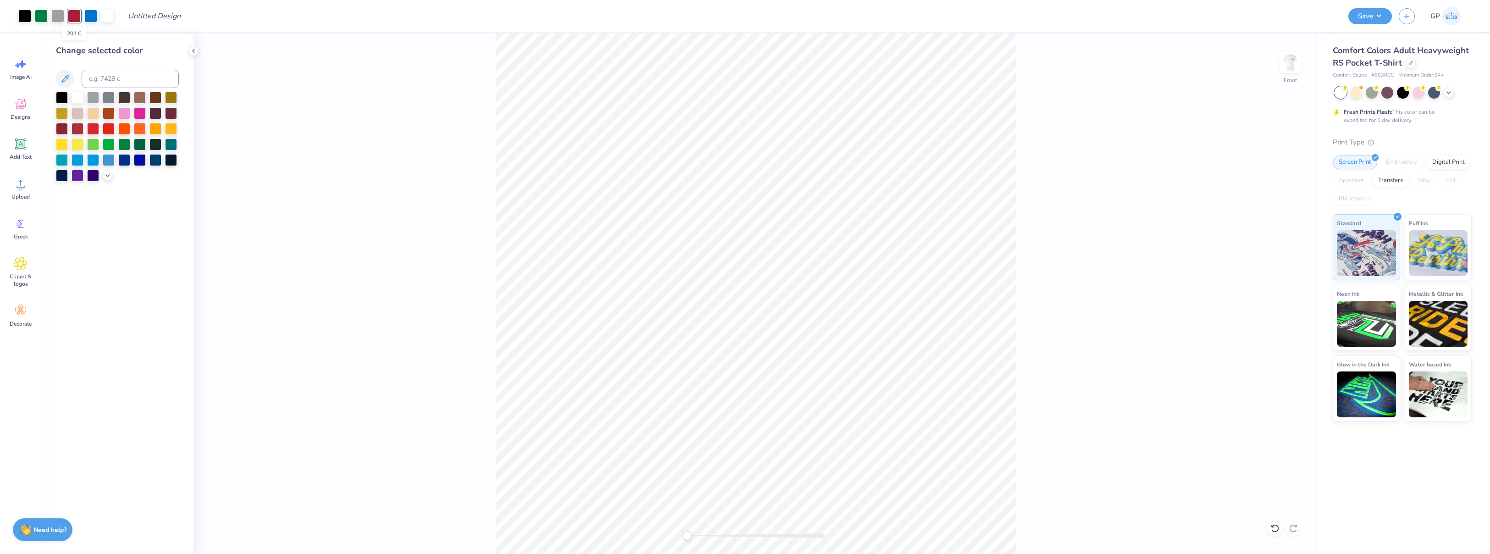
click at [76, 17] on div at bounding box center [74, 16] width 13 height 13
click at [142, 144] on div at bounding box center [140, 144] width 12 height 12
click at [41, 14] on div at bounding box center [41, 15] width 13 height 13
click at [41, 14] on div at bounding box center [41, 16] width 13 height 13
click at [110, 143] on div at bounding box center [109, 144] width 12 height 12
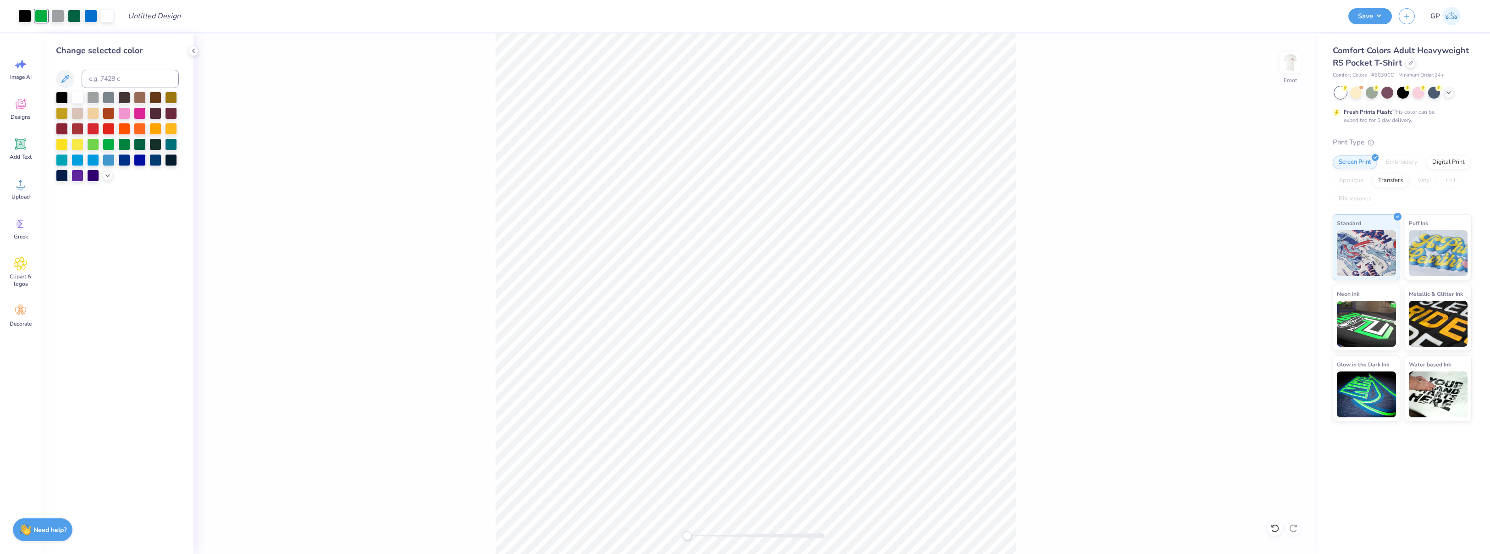
click at [372, 187] on div "Front" at bounding box center [755, 293] width 1124 height 520
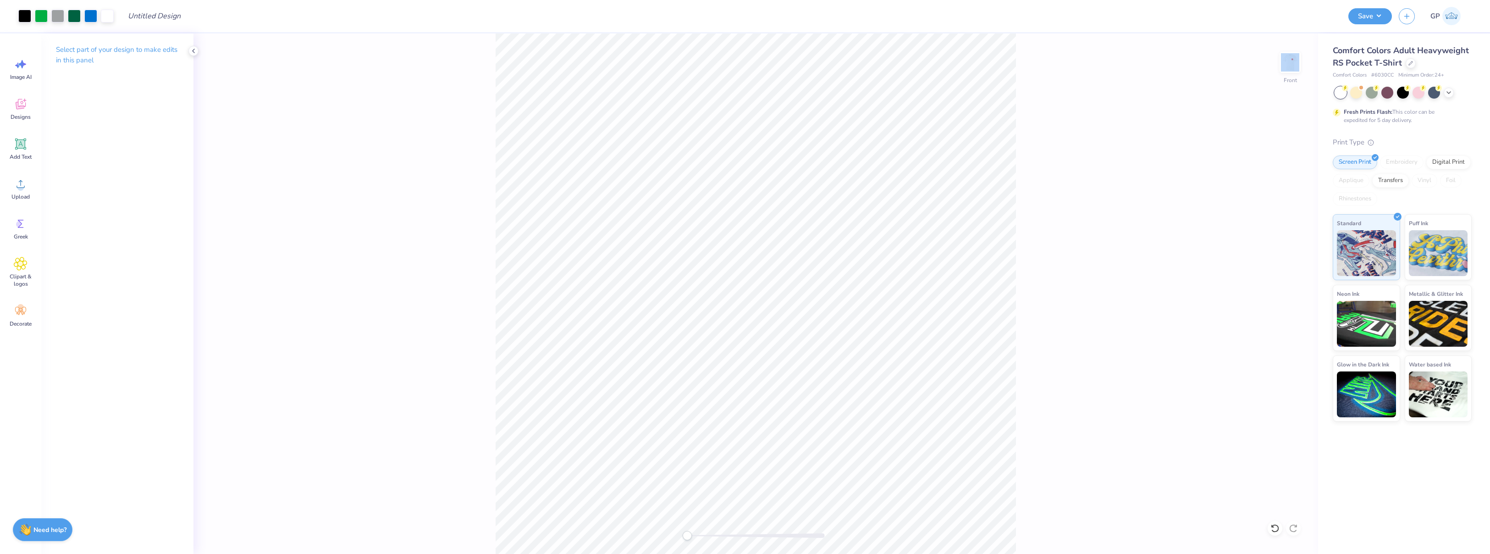
click at [372, 187] on div "Front" at bounding box center [755, 293] width 1124 height 520
click at [89, 19] on div at bounding box center [90, 15] width 13 height 13
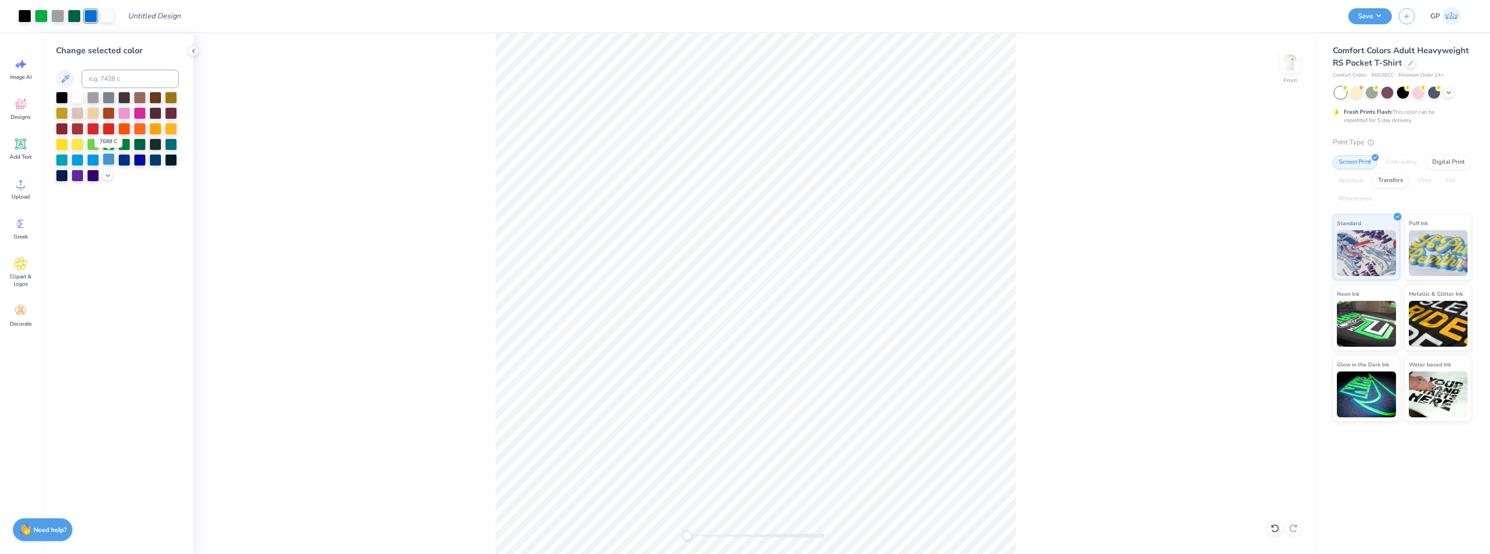
click at [108, 162] on div at bounding box center [109, 159] width 12 height 12
click at [393, 177] on div "Front" at bounding box center [755, 293] width 1124 height 520
drag, startPoint x: 691, startPoint y: 535, endPoint x: 697, endPoint y: 534, distance: 6.0
click at [697, 535] on div "Accessibility label" at bounding box center [696, 535] width 9 height 9
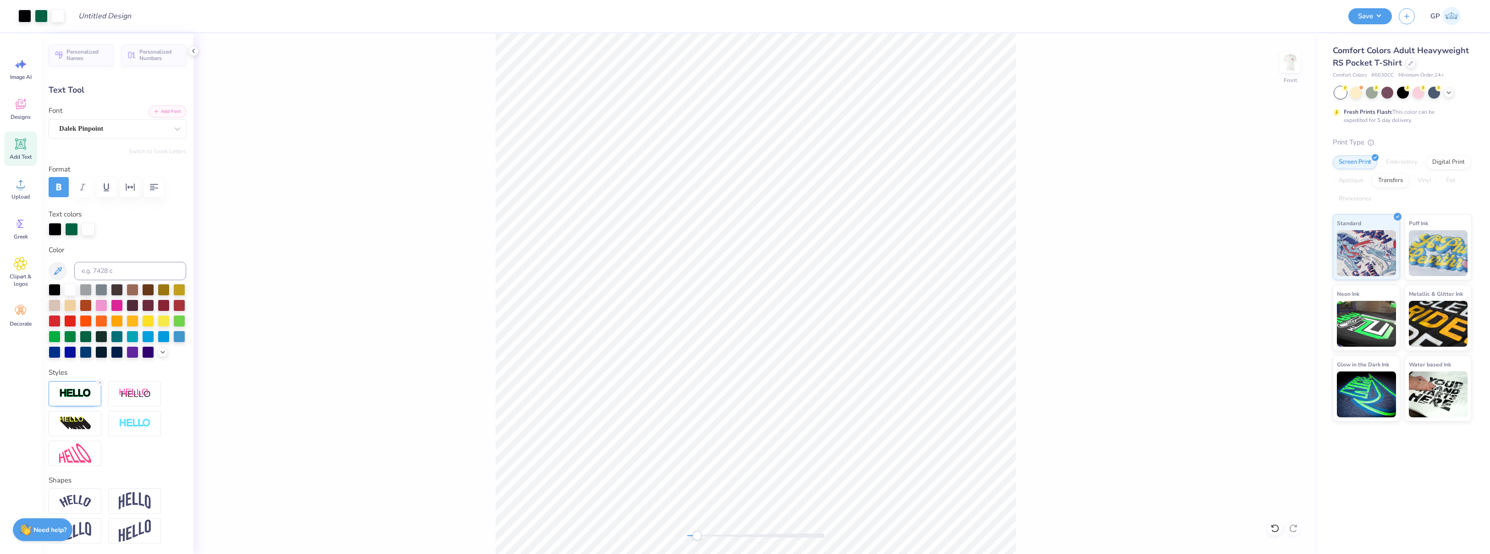
type input "1.77"
type input "2.69"
type input "6.19"
type input "1.74"
type input "2.60"
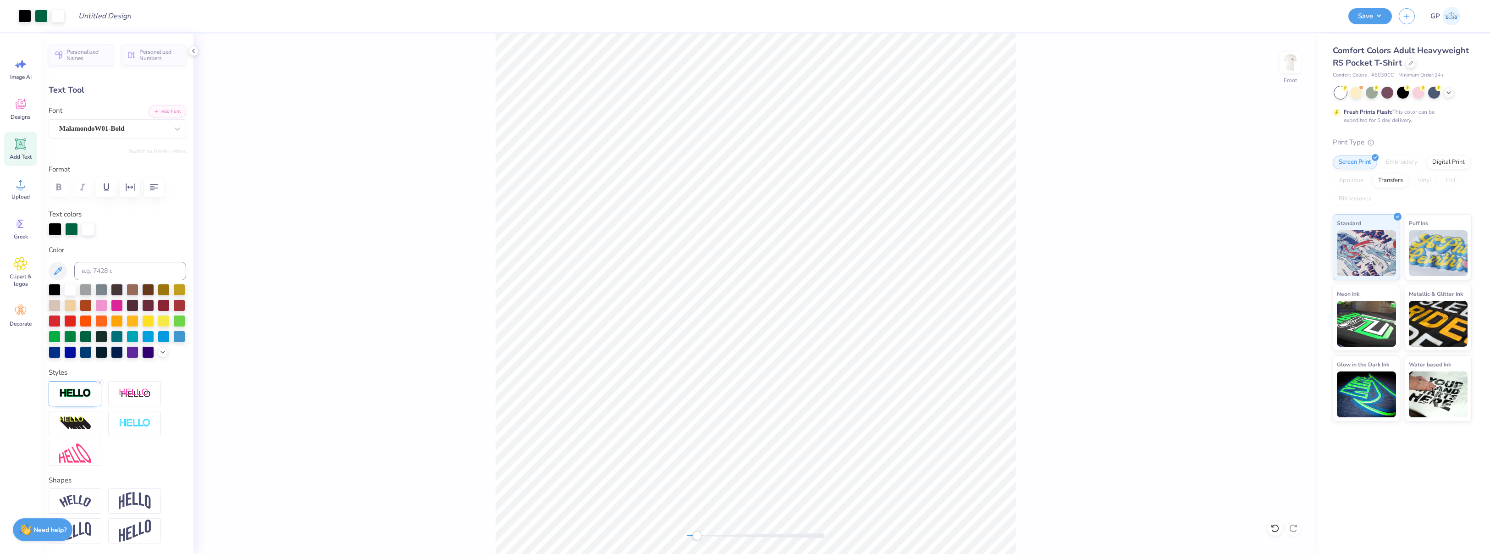
type input "6.23"
click at [1071, 249] on div "Front" at bounding box center [755, 293] width 1124 height 520
click at [1143, 286] on div "Front" at bounding box center [755, 293] width 1124 height 520
type input "0.64"
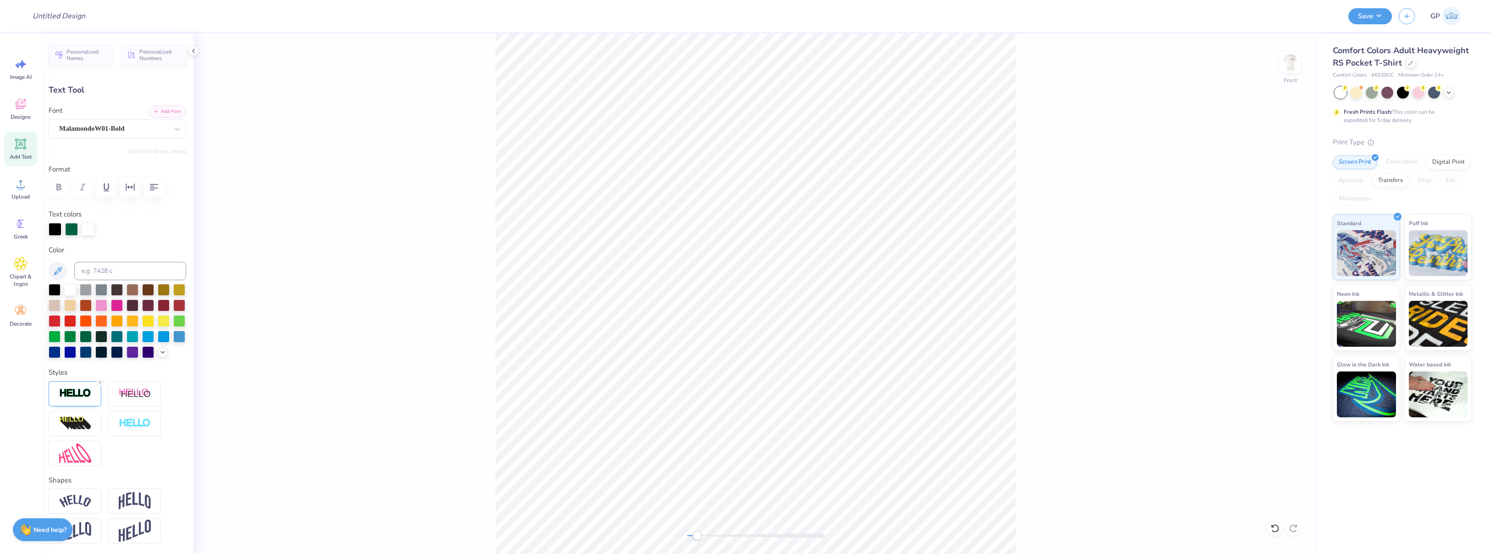
type input "0.66"
type input "7.24"
type input "1.74"
type input "2.60"
type input "6.23"
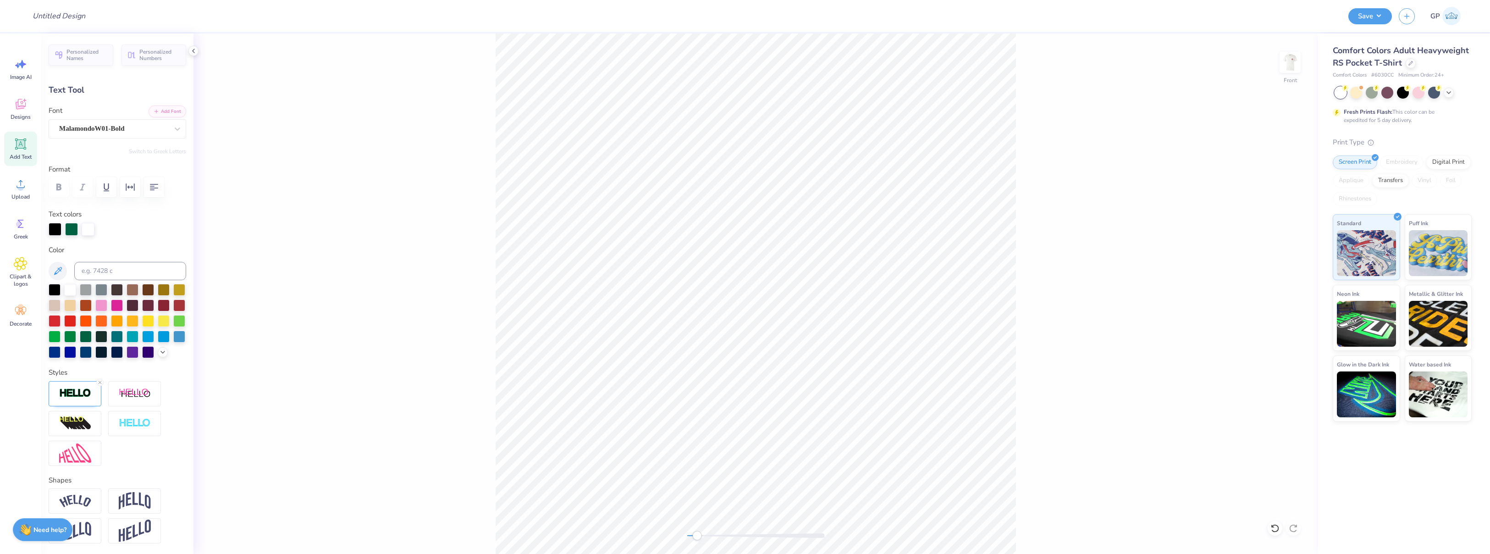
type textarea "a"
type textarea "ZTA"
type input "4.34"
type input "2.61"
type input "6.27"
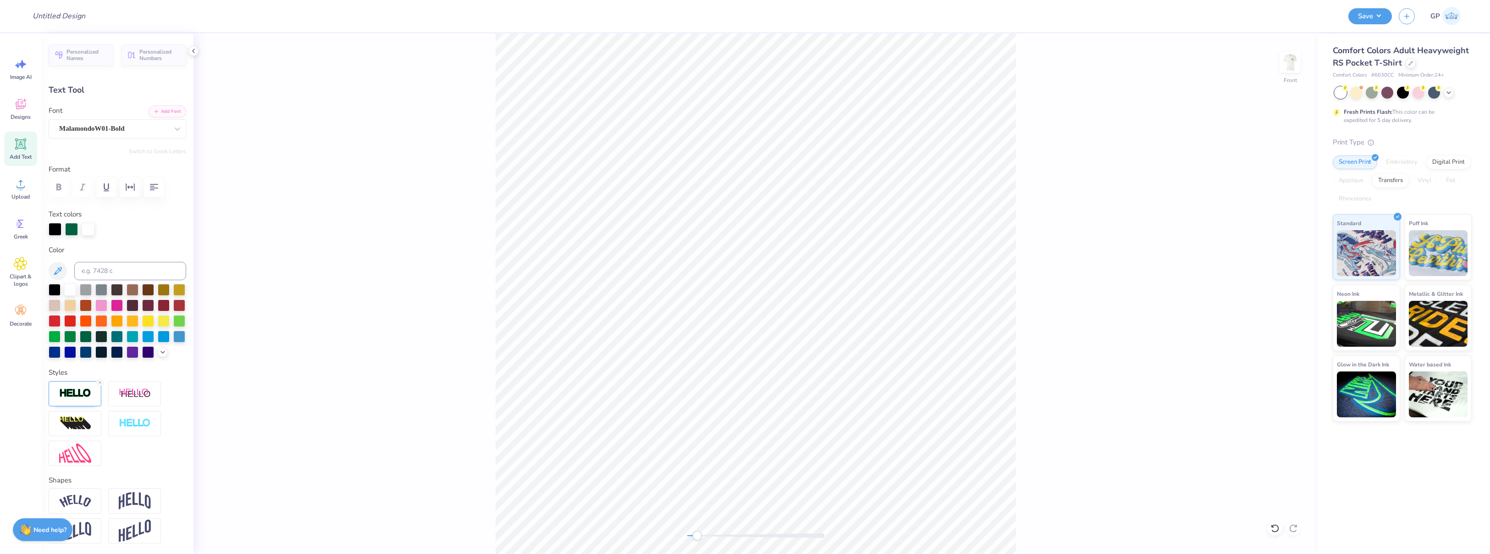
type input "2.87"
type input "1.72"
click at [1129, 262] on div "Front" at bounding box center [755, 293] width 1124 height 520
click at [133, 131] on div "MalamondoW01-Bold" at bounding box center [113, 128] width 111 height 14
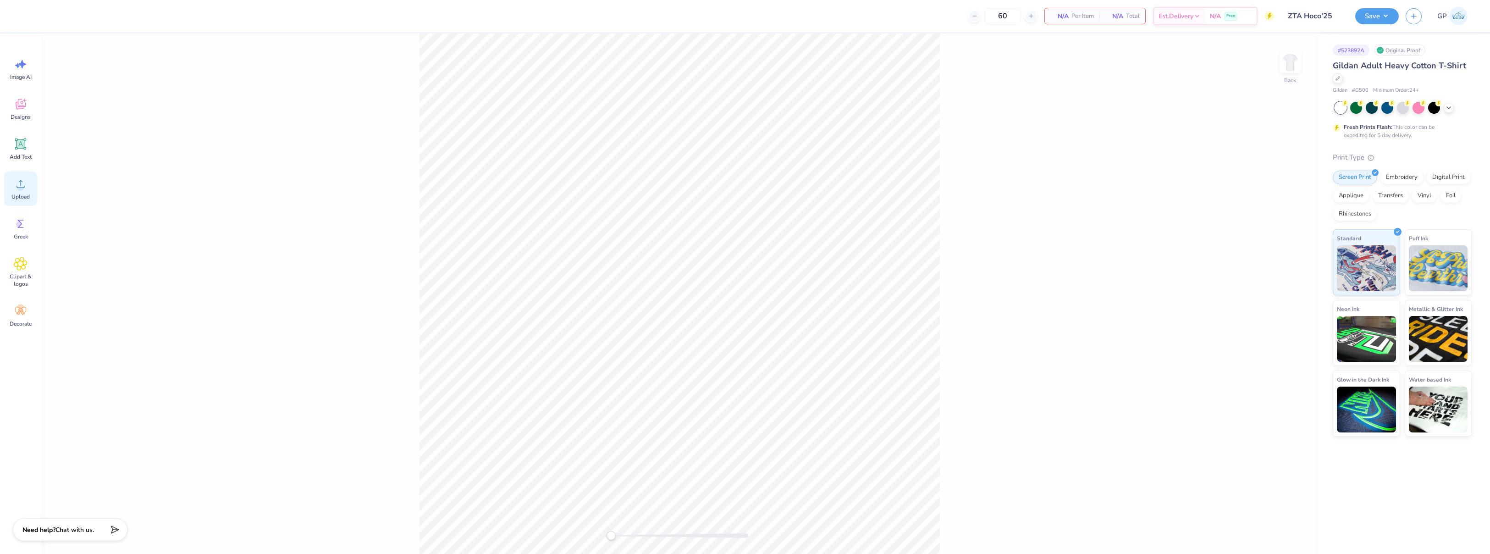
click at [18, 187] on circle at bounding box center [20, 187] width 6 height 6
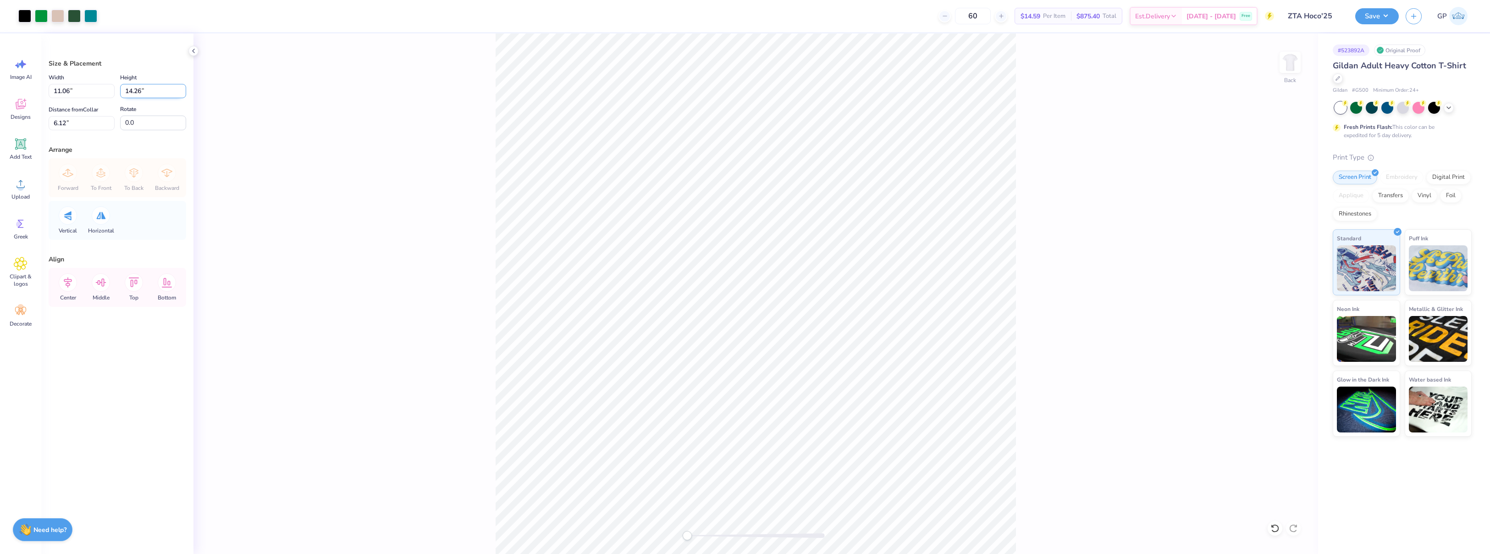
click at [144, 94] on input "14.26" at bounding box center [153, 91] width 66 height 14
click at [149, 124] on input "0.0" at bounding box center [153, 123] width 66 height 15
click at [93, 125] on input "6.12" at bounding box center [82, 123] width 66 height 14
type input "6"
type input "3"
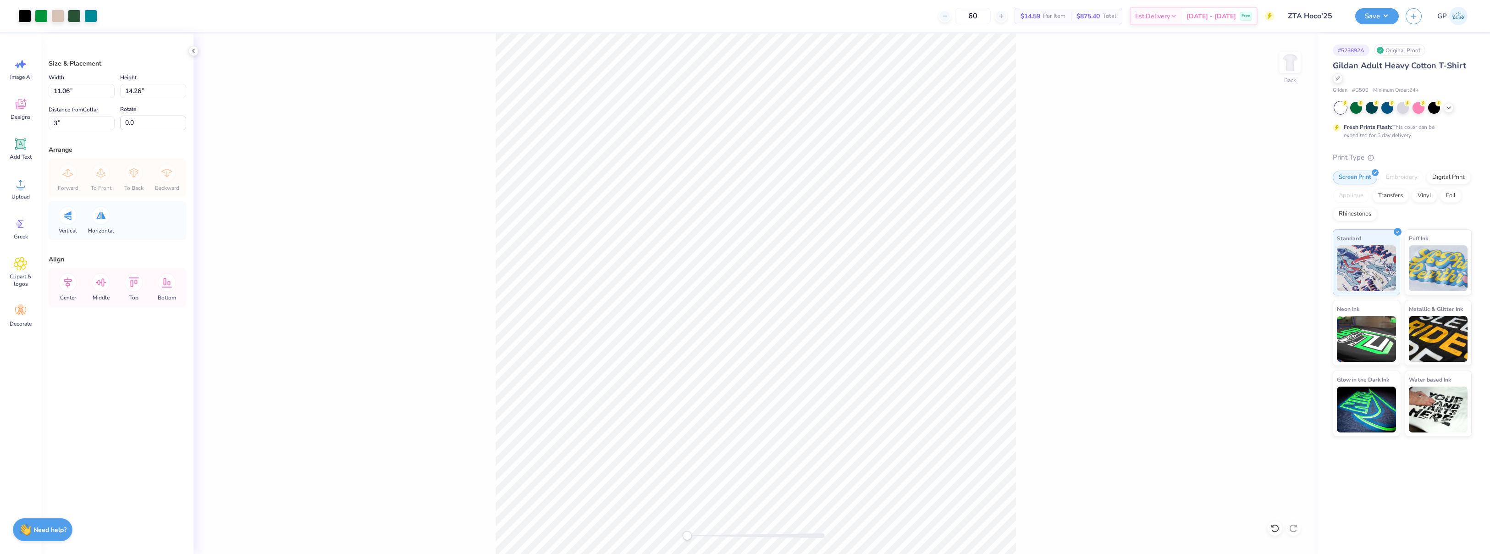
click at [102, 357] on div "Size & Placement Width 11.06 11.06 " Height 14.26 14.26 " Distance from Collar …" at bounding box center [117, 293] width 152 height 520
click at [1365, 12] on button "Save" at bounding box center [1377, 15] width 44 height 16
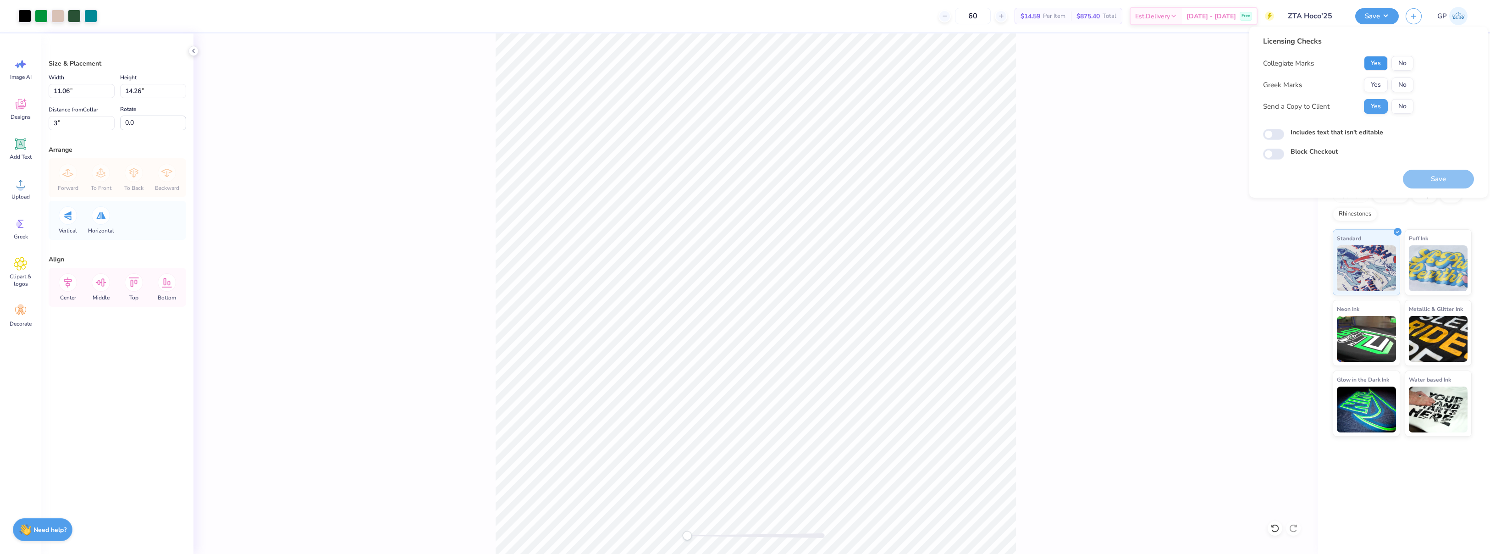
click at [1373, 66] on button "Yes" at bounding box center [1376, 63] width 24 height 15
click at [1370, 81] on button "Yes" at bounding box center [1376, 84] width 24 height 15
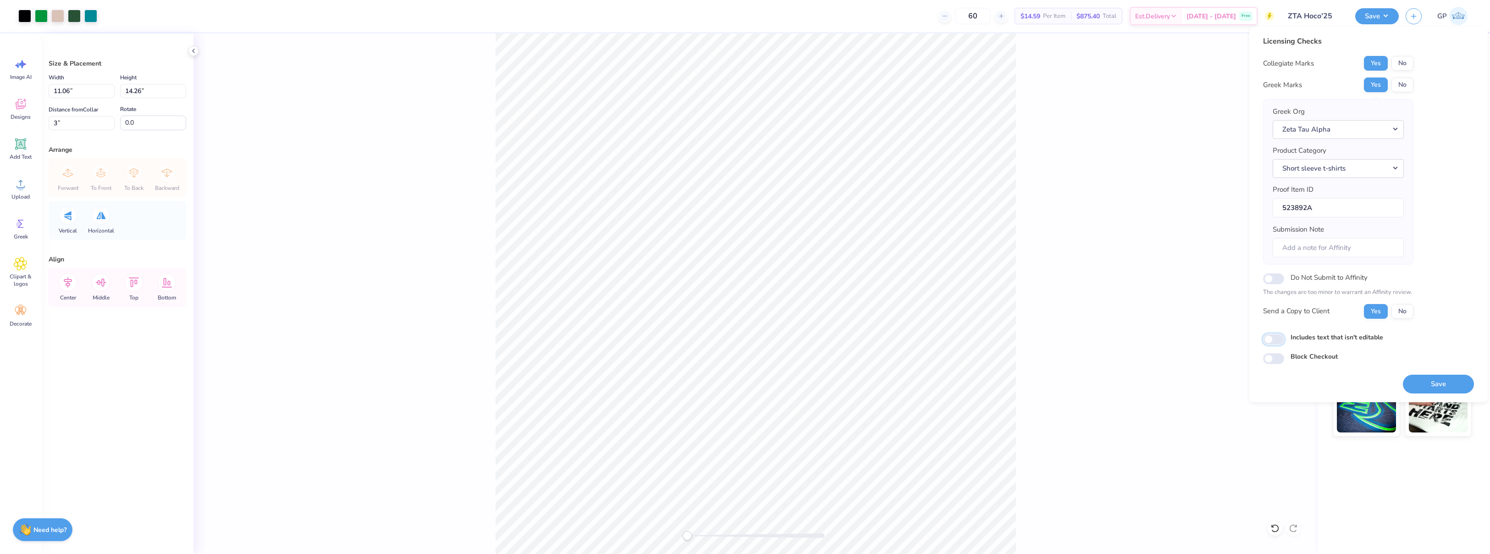
click at [1275, 339] on input "Includes text that isn't editable" at bounding box center [1273, 339] width 21 height 11
checkbox input "true"
click at [1419, 384] on button "Save" at bounding box center [1438, 384] width 71 height 19
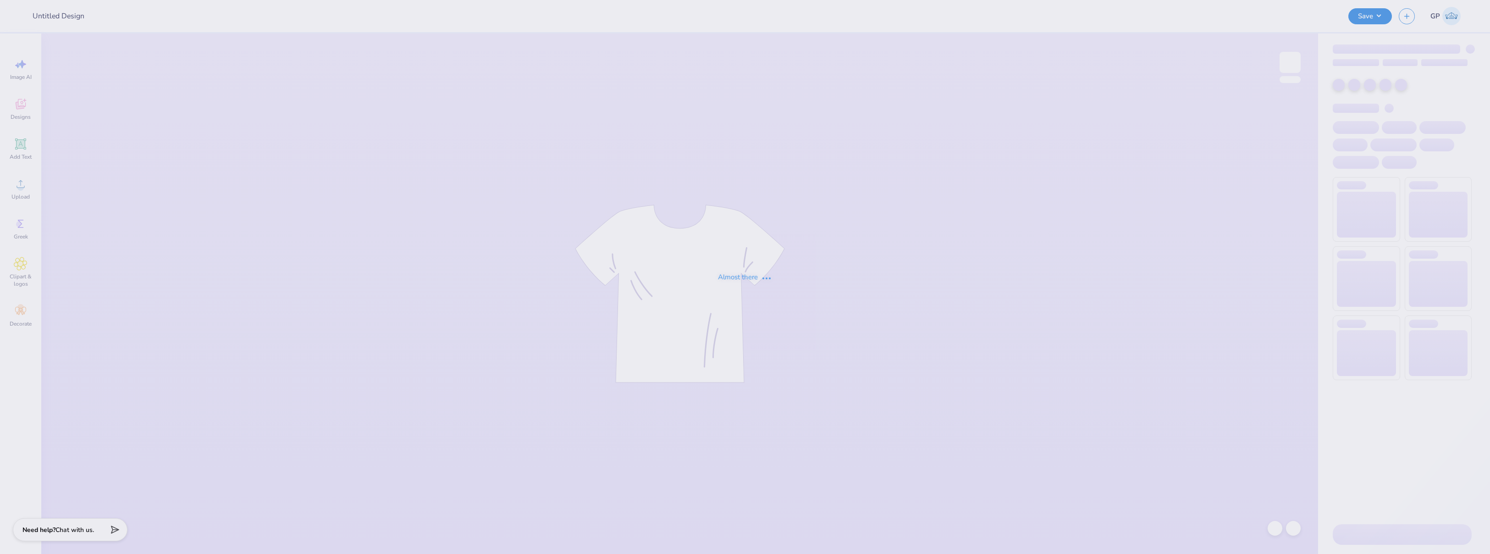
type input "Poultry Science Club [US_STATE] State Fall 2025 Merch"
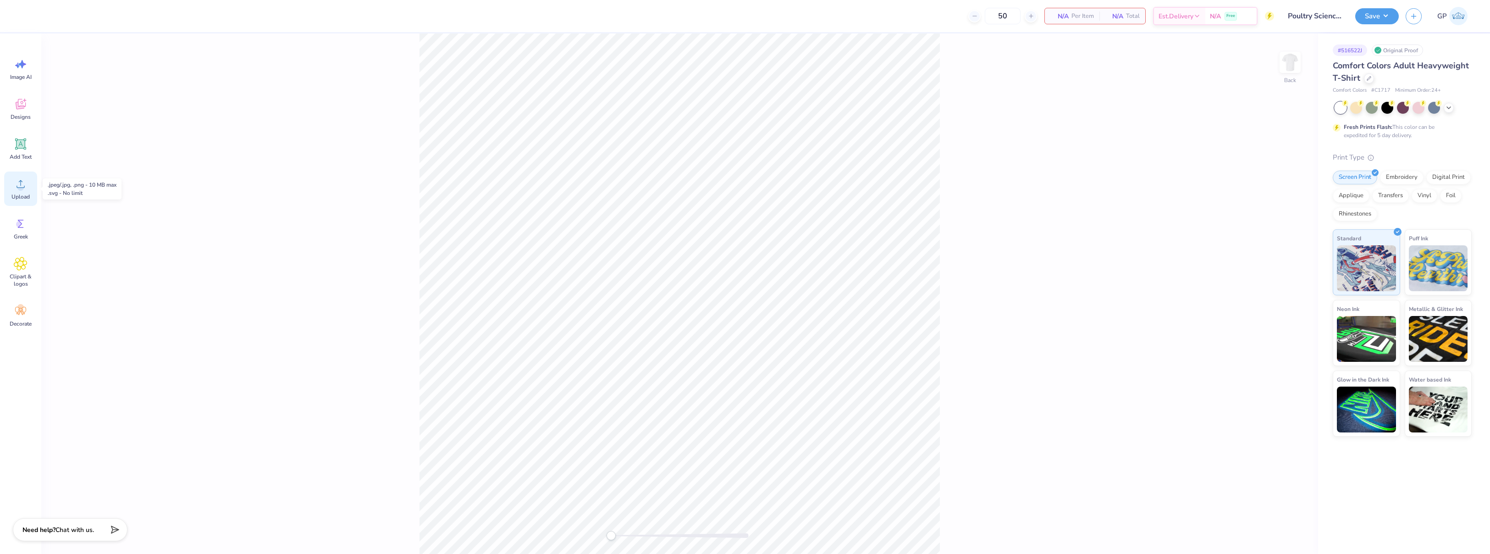
click at [26, 182] on icon at bounding box center [21, 184] width 14 height 14
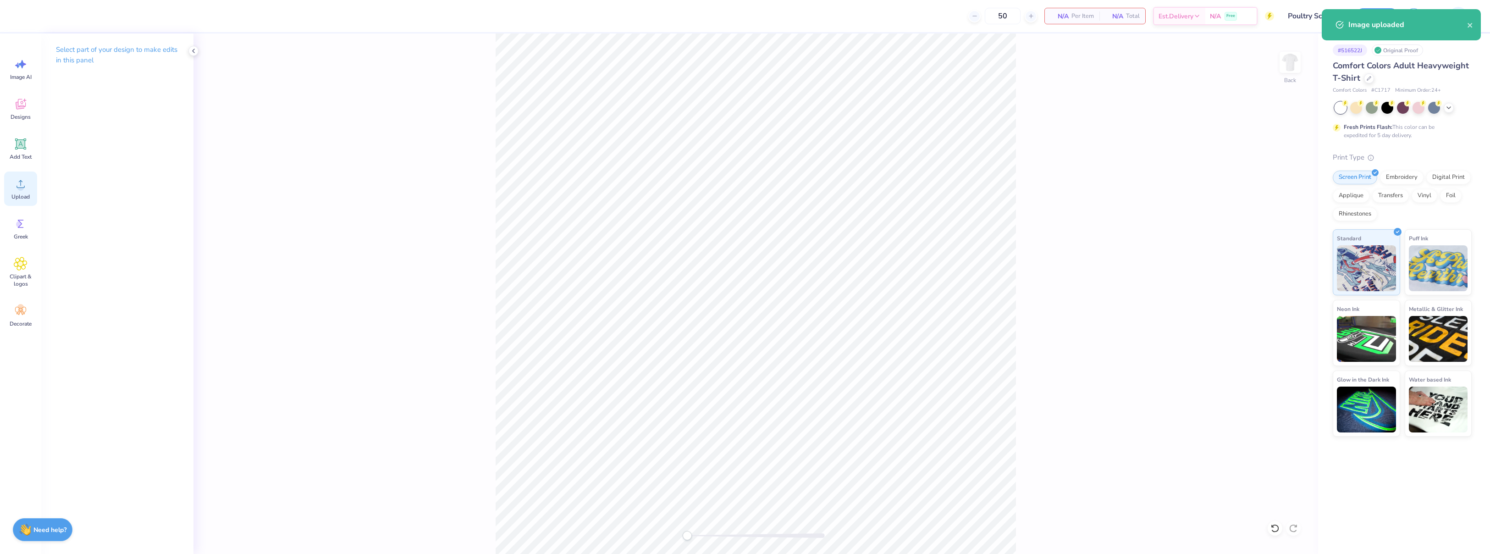
click at [23, 183] on icon at bounding box center [21, 184] width 14 height 14
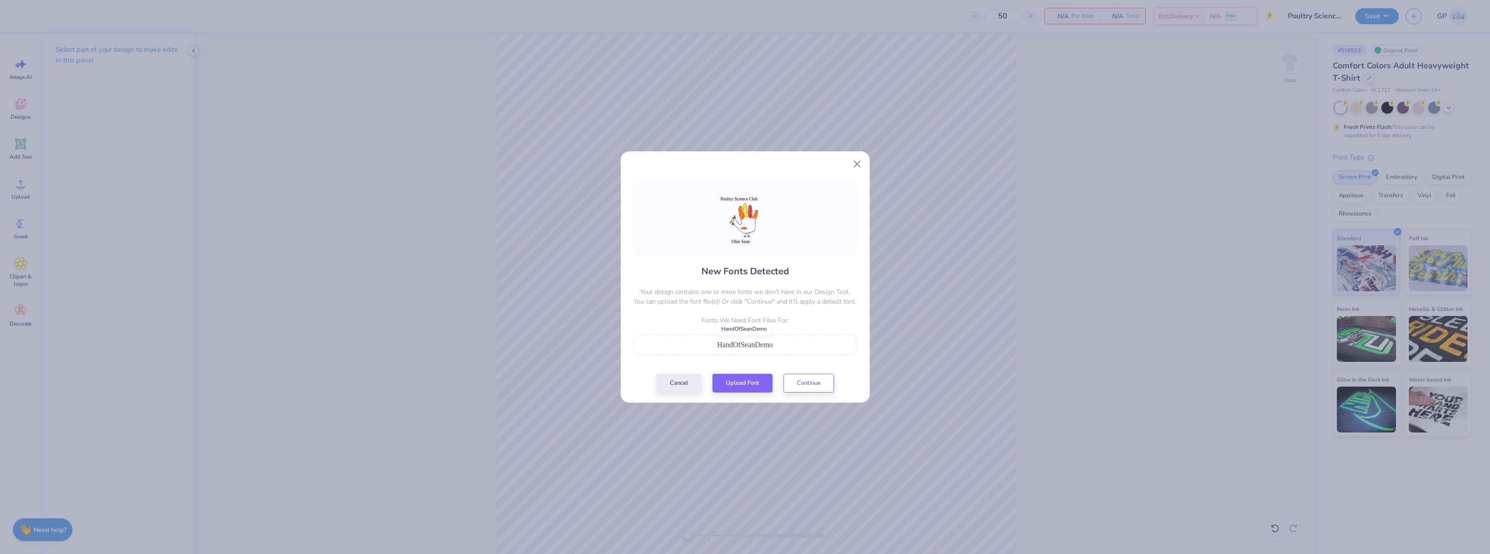
click at [754, 341] on span "HandOfSeanDemo" at bounding box center [745, 345] width 56 height 8
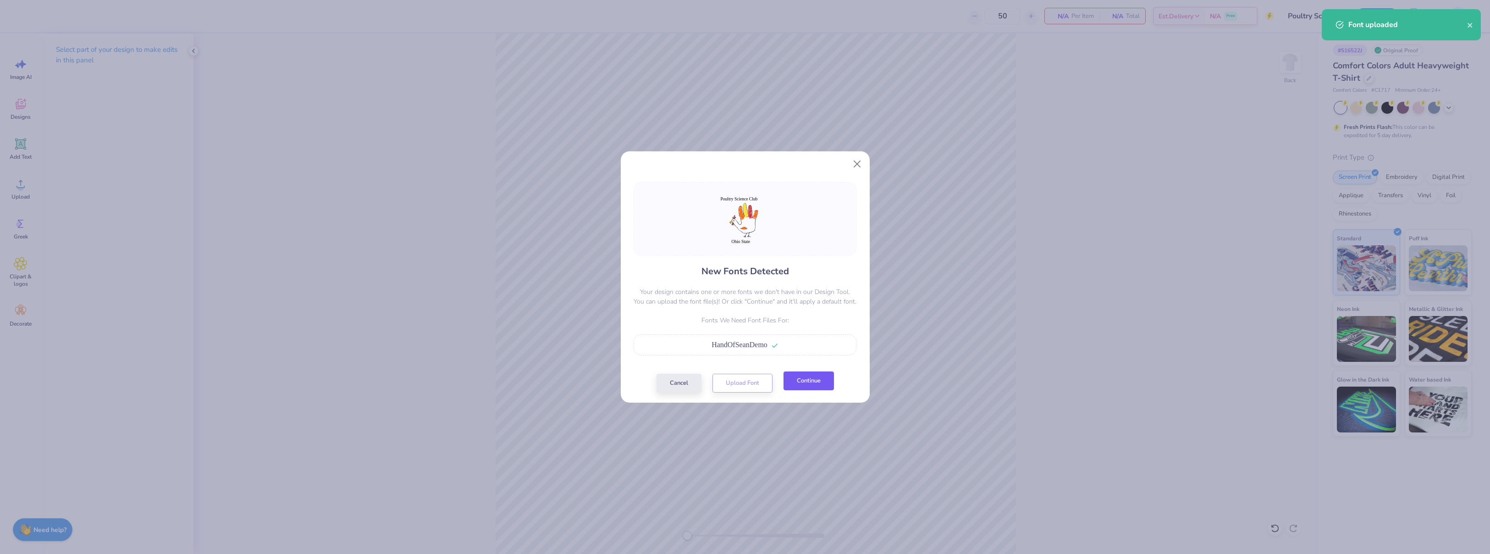
click at [809, 386] on button "Continue" at bounding box center [808, 380] width 50 height 19
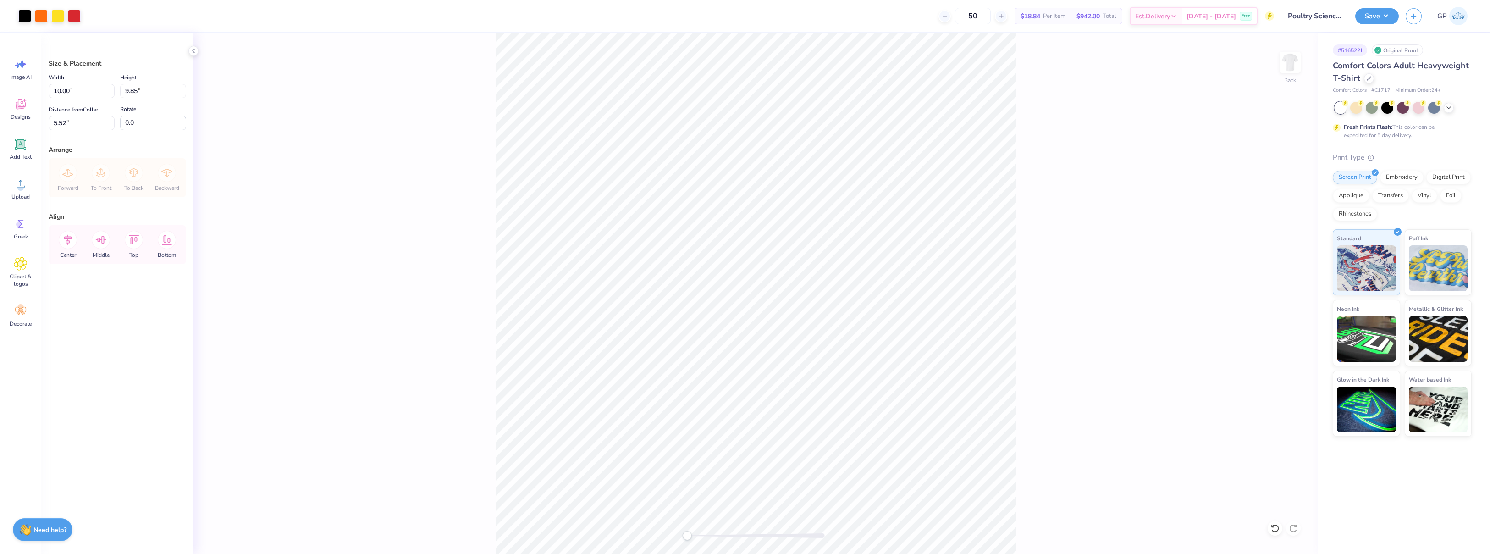
type input "10.00"
type input "9.85"
type input "3.00"
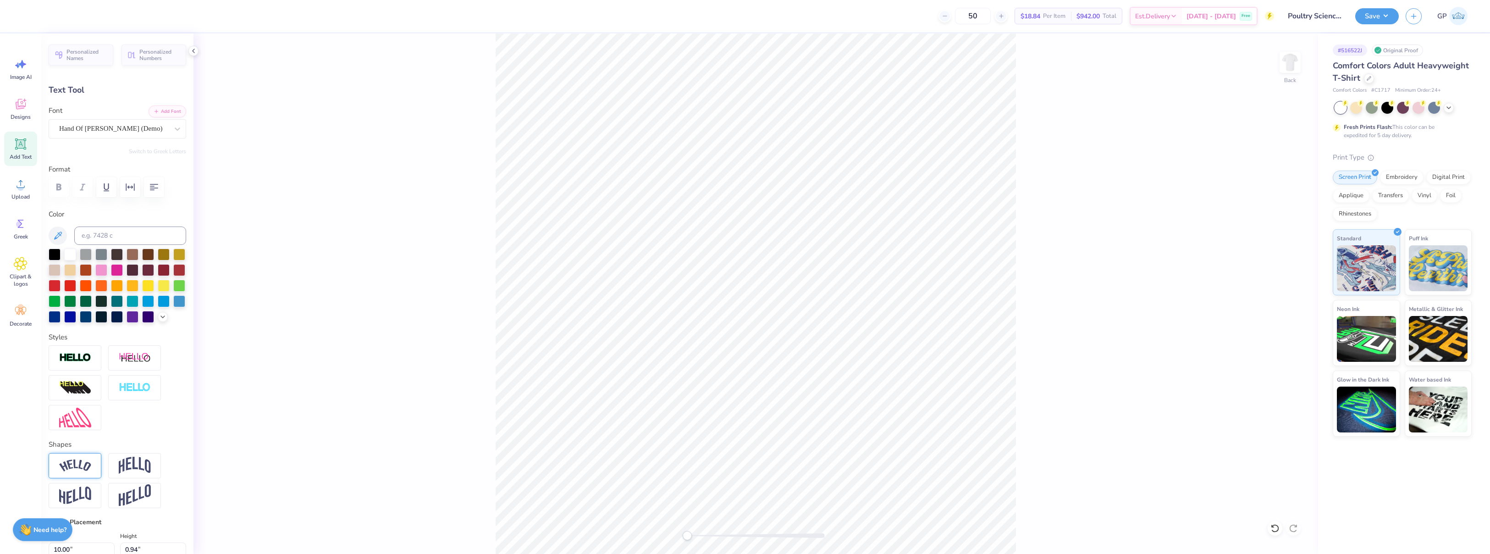
click at [84, 472] on img at bounding box center [75, 465] width 32 height 12
type input "11.36"
type input "2.32"
type input "2.31"
type input "5.24"
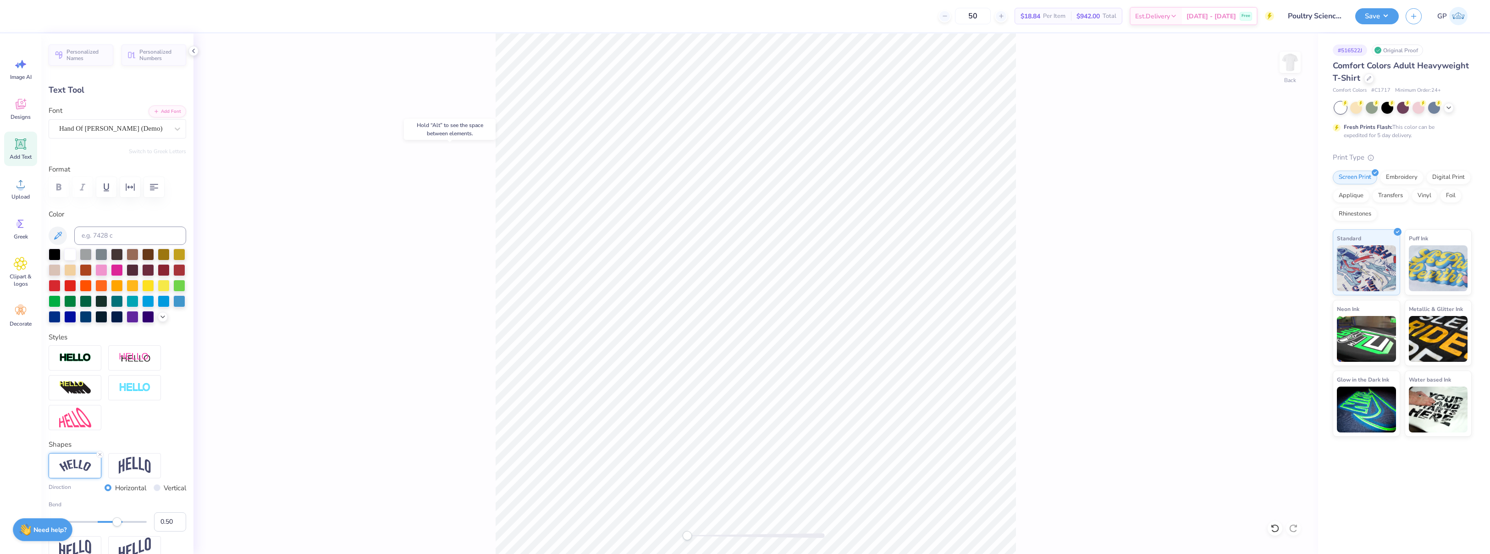
type input "0.74"
type input "12.10"
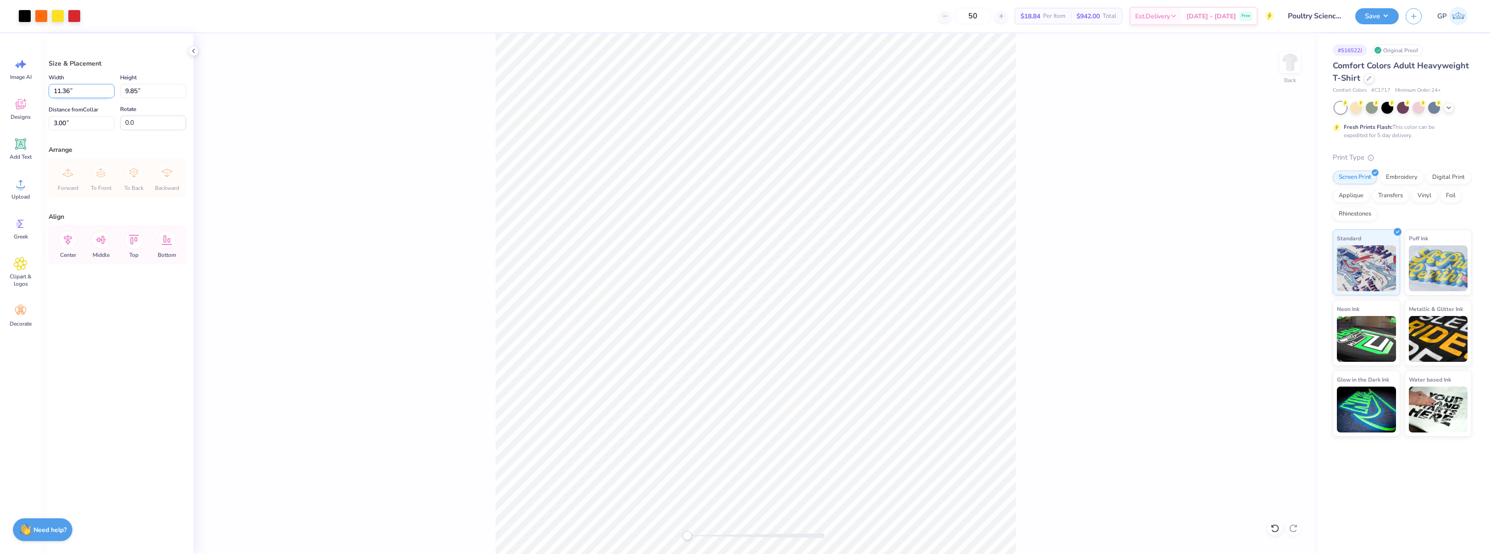
click at [76, 94] on input "11.36" at bounding box center [82, 91] width 66 height 14
click at [79, 127] on input "3.00" at bounding box center [82, 123] width 66 height 14
type input "11.00"
type input "9.54"
type input "3.00"
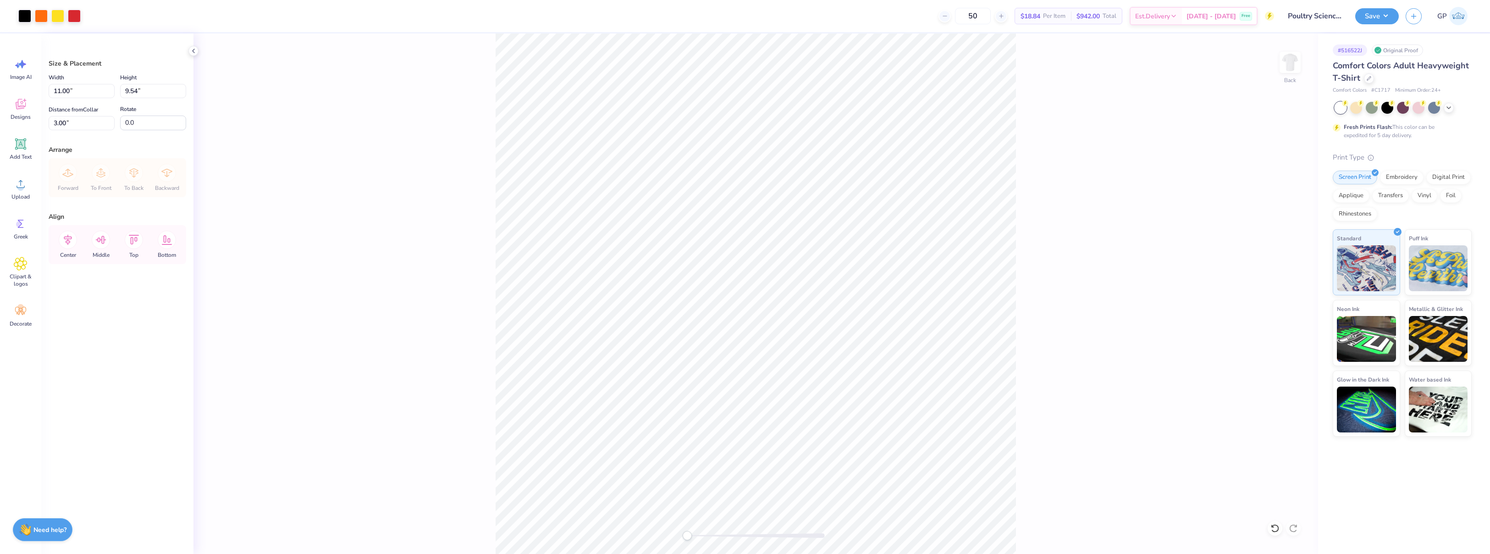
click at [138, 141] on div "Size & Placement Width 11.00 11.00 " Height 9.54 9.54 " Distance from Collar 3.…" at bounding box center [117, 293] width 152 height 520
click at [1368, 17] on button "Save" at bounding box center [1377, 15] width 44 height 16
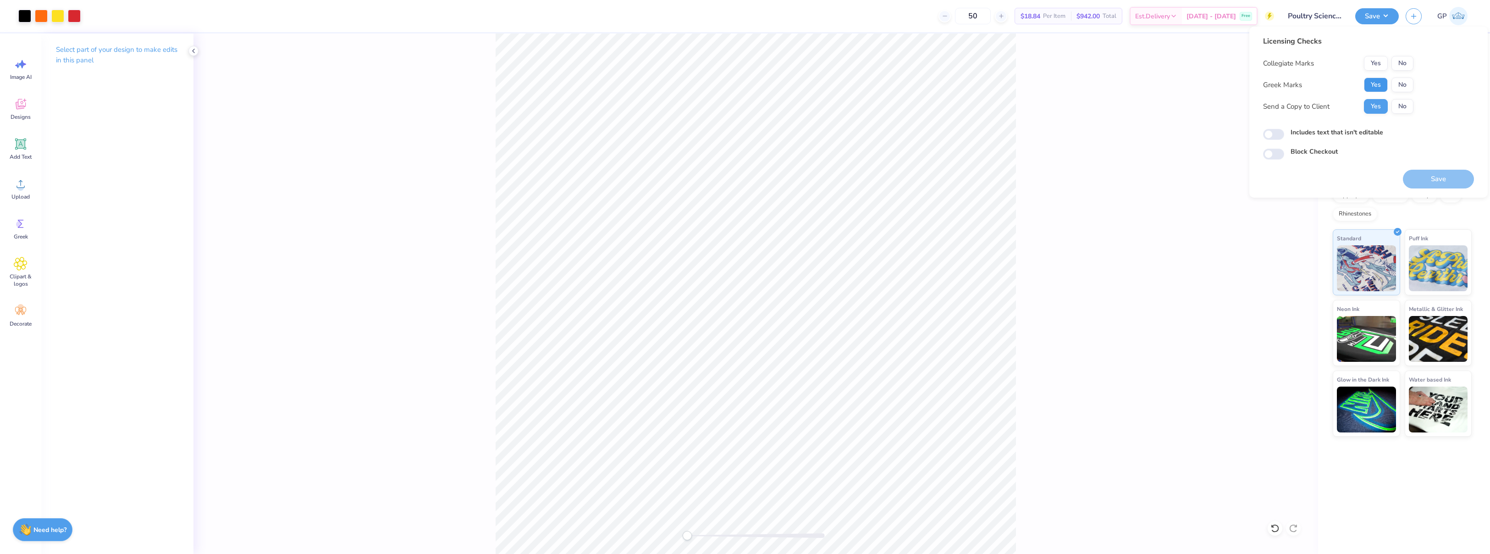
click at [1368, 87] on button "Yes" at bounding box center [1376, 84] width 24 height 15
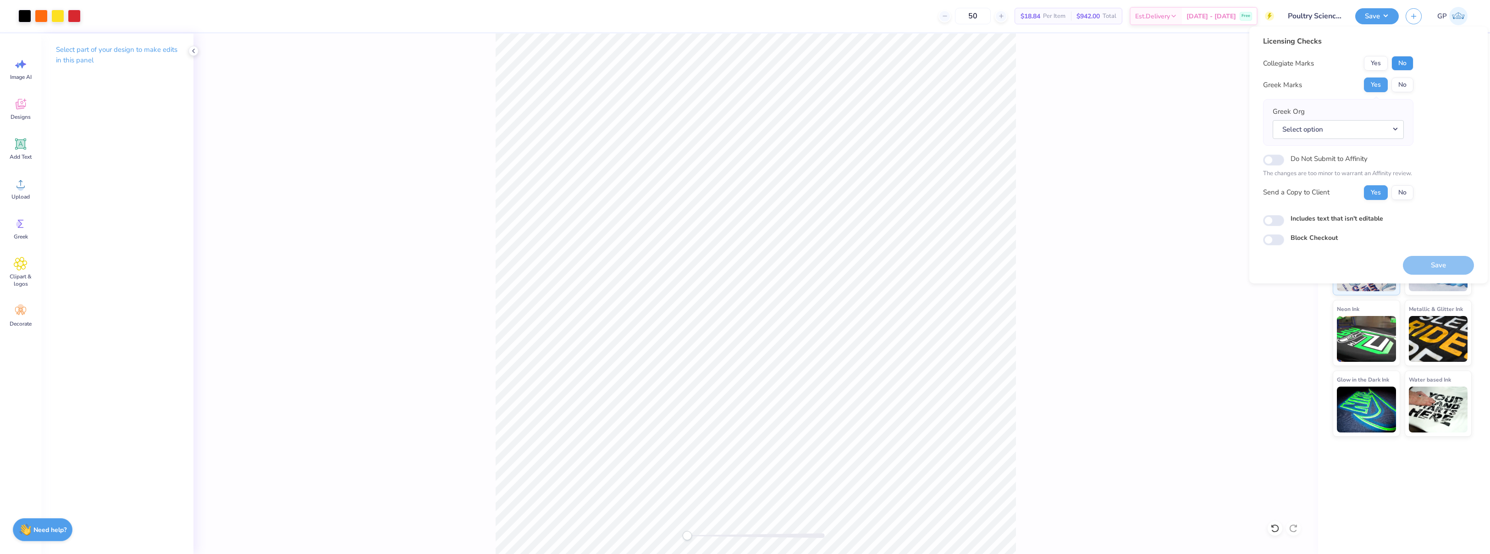
click at [1400, 69] on button "No" at bounding box center [1402, 63] width 22 height 15
click at [1400, 81] on button "No" at bounding box center [1402, 84] width 22 height 15
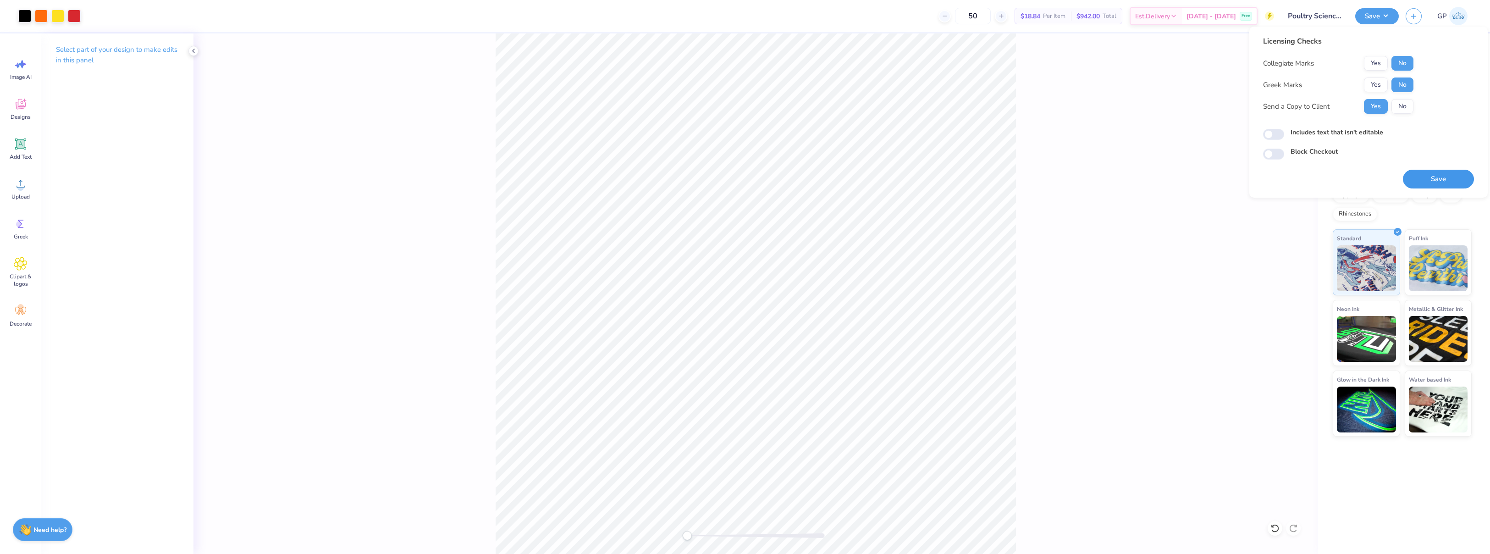
click at [1436, 182] on button "Save" at bounding box center [1438, 179] width 71 height 19
